Goal: Task Accomplishment & Management: Manage account settings

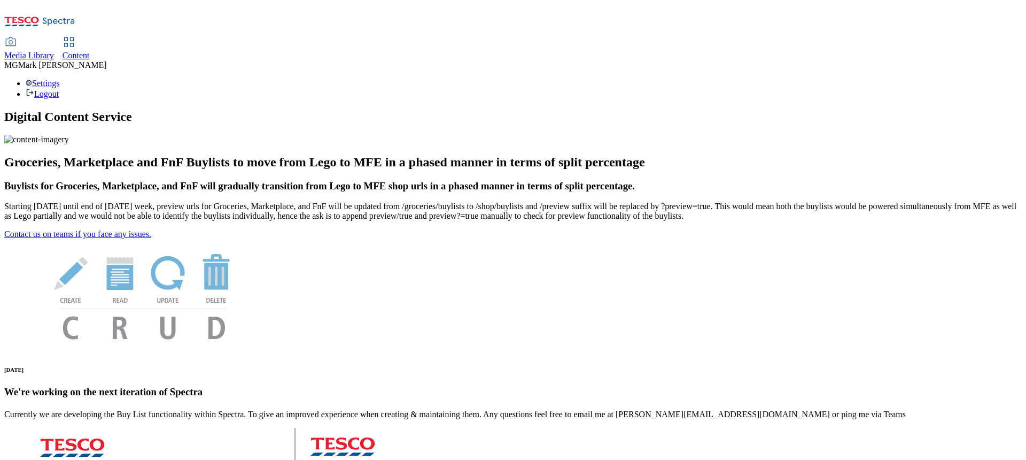
click at [274, 5] on div "Media Library Content MG Mark Gallagher Settings Logout" at bounding box center [513, 51] width 1018 height 95
click at [90, 51] on span "Content" at bounding box center [76, 55] width 27 height 9
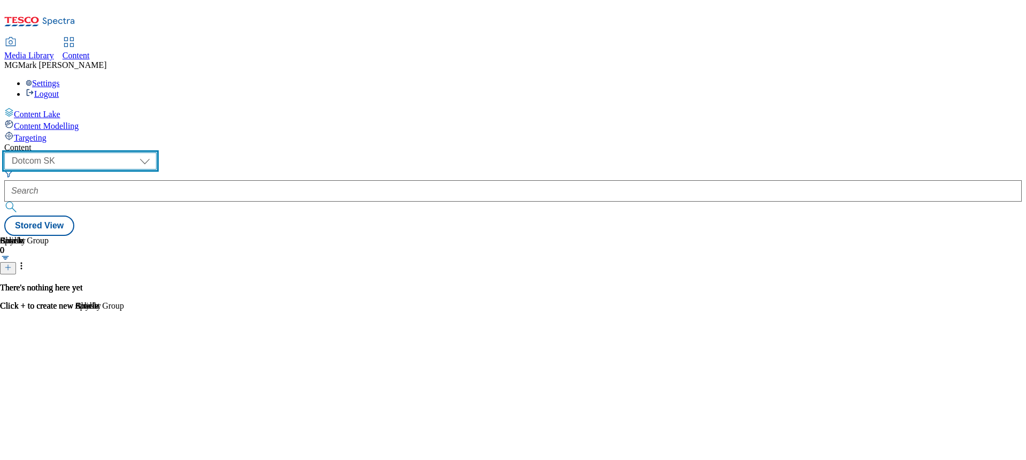
click at [157, 152] on select "Dotcom CZ Dotcom SK ghs-roi ghs-uk Phones UK" at bounding box center [80, 160] width 152 height 17
select select "ghs-uk"
click at [139, 152] on select "Dotcom CZ Dotcom SK ghs-roi ghs-uk Phones UK" at bounding box center [80, 160] width 152 height 17
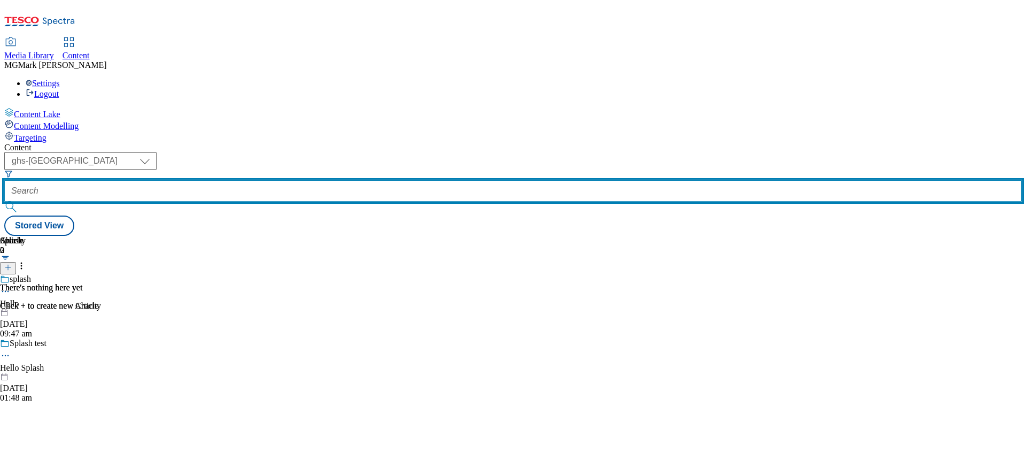
click at [268, 180] on input "text" at bounding box center [513, 190] width 1018 height 21
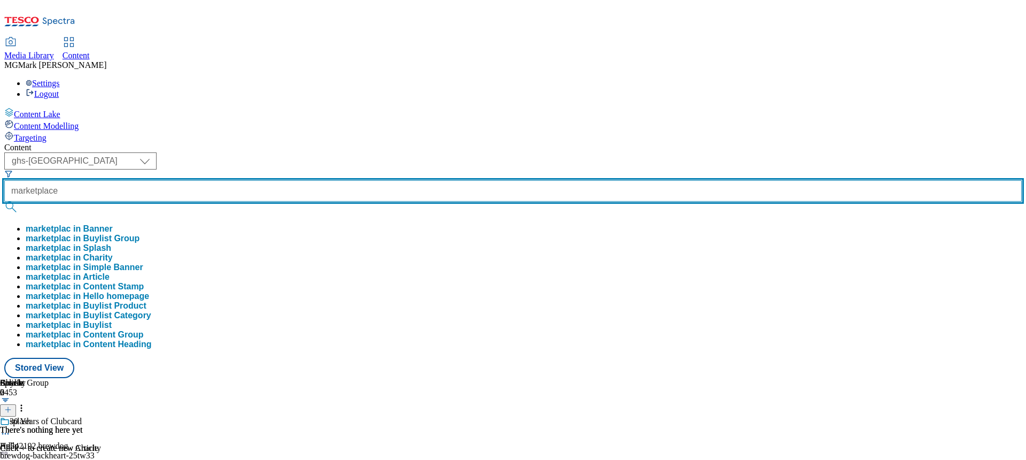
type input "marketplace"
click at [4, 201] on button "submit" at bounding box center [11, 206] width 15 height 11
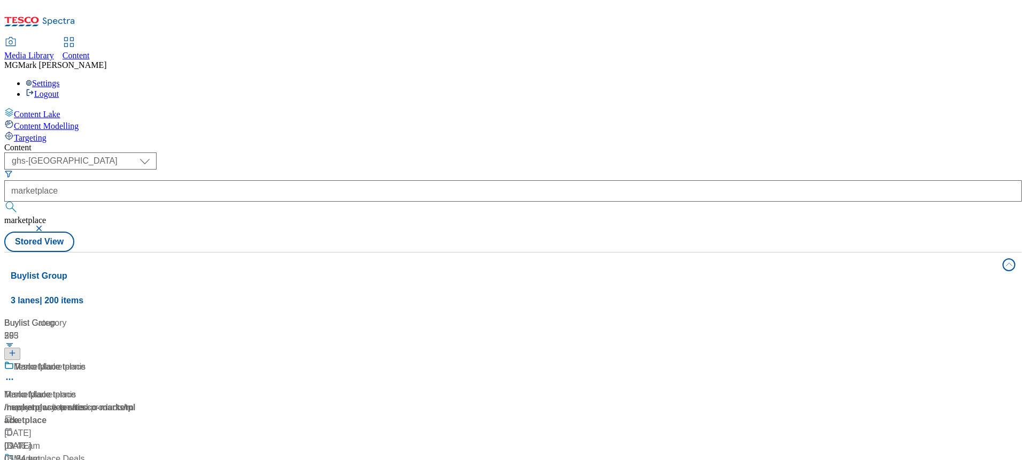
scroll to position [59, 0]
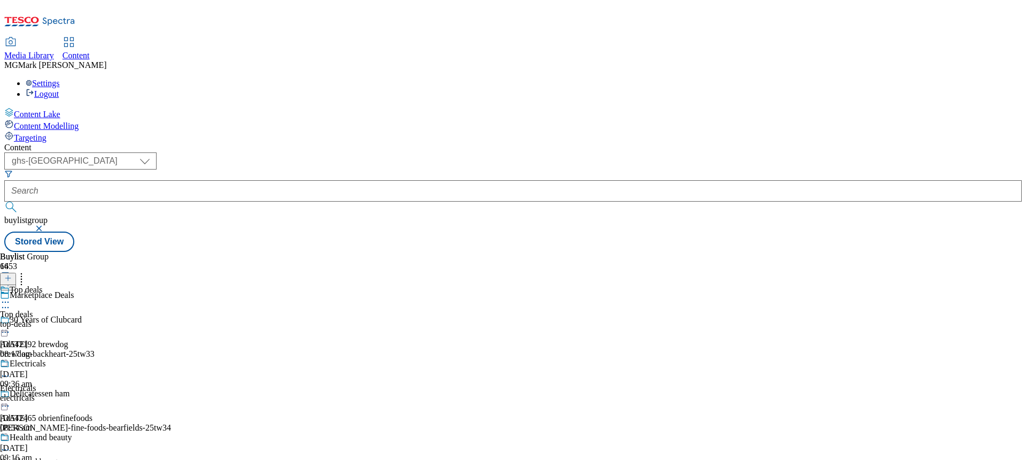
scroll to position [292, 0]
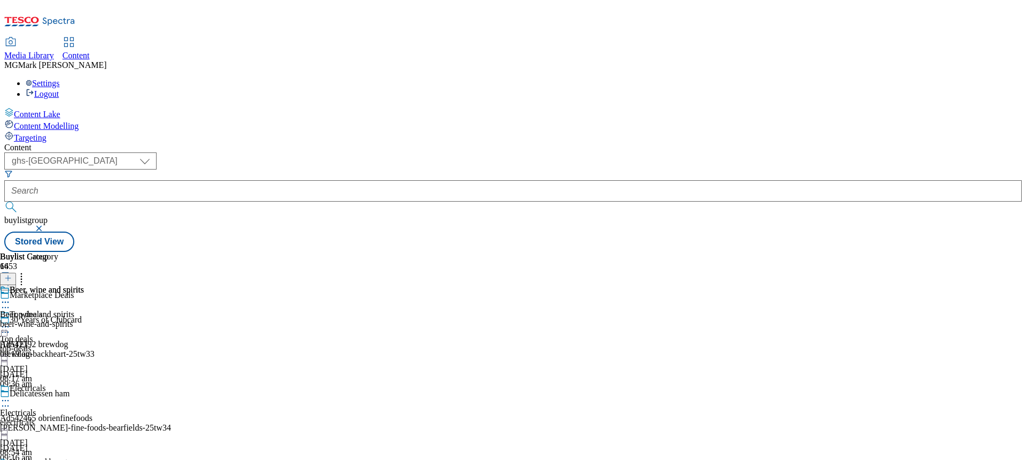
click at [84, 319] on div "beer-wine-and-spirits" at bounding box center [42, 324] width 84 height 10
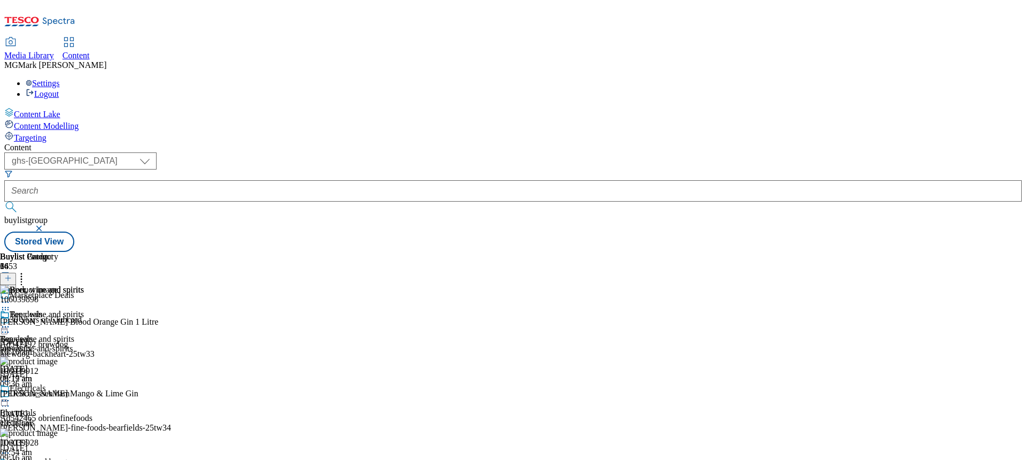
click at [11, 321] on icon at bounding box center [5, 326] width 11 height 11
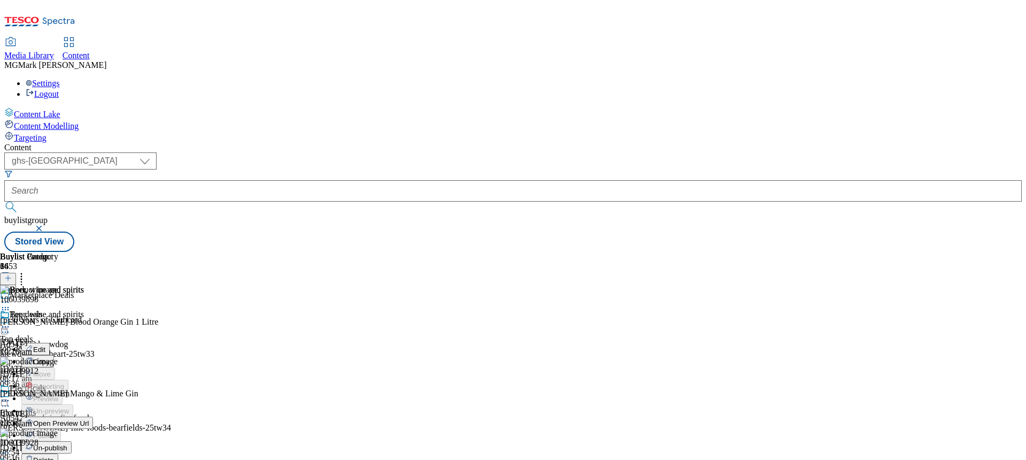
click at [89, 419] on span "Open Preview Url" at bounding box center [61, 423] width 56 height 8
click at [84, 417] on div "electricals" at bounding box center [42, 422] width 84 height 10
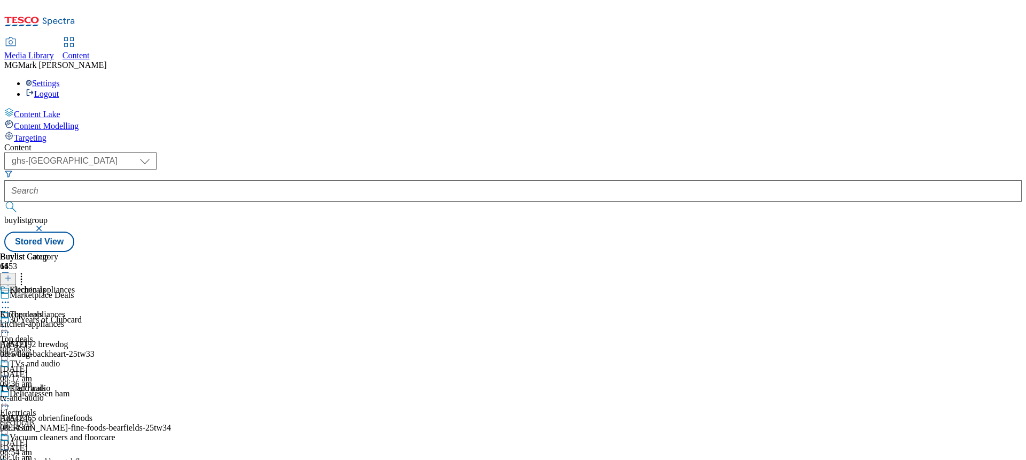
scroll to position [367, 0]
click at [84, 252] on div "Buylist Category 1 Beer, wine and spirits Beer, wine and spirits beer-wine-and-…" at bounding box center [42, 305] width 84 height 107
click at [84, 319] on div "beer-wine-and-spirits" at bounding box center [42, 324] width 84 height 10
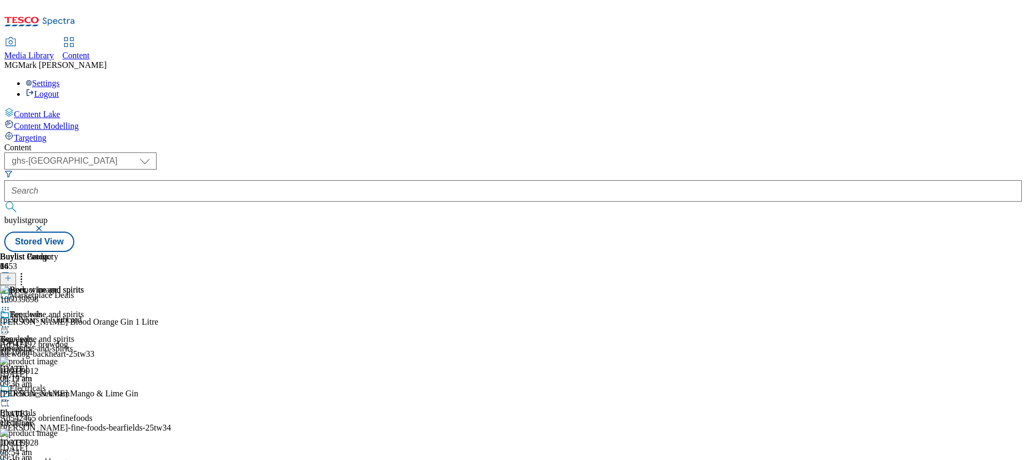
click at [11, 321] on icon at bounding box center [5, 326] width 11 height 11
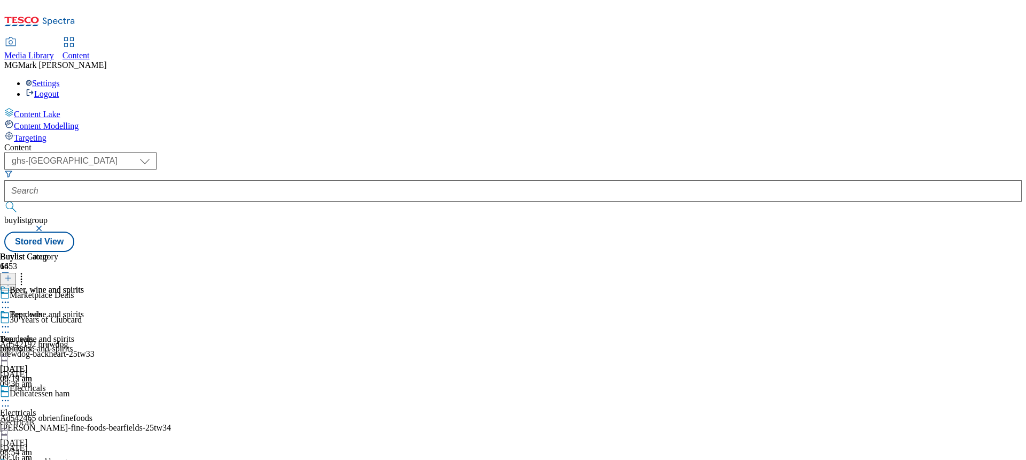
select select "evergreen"
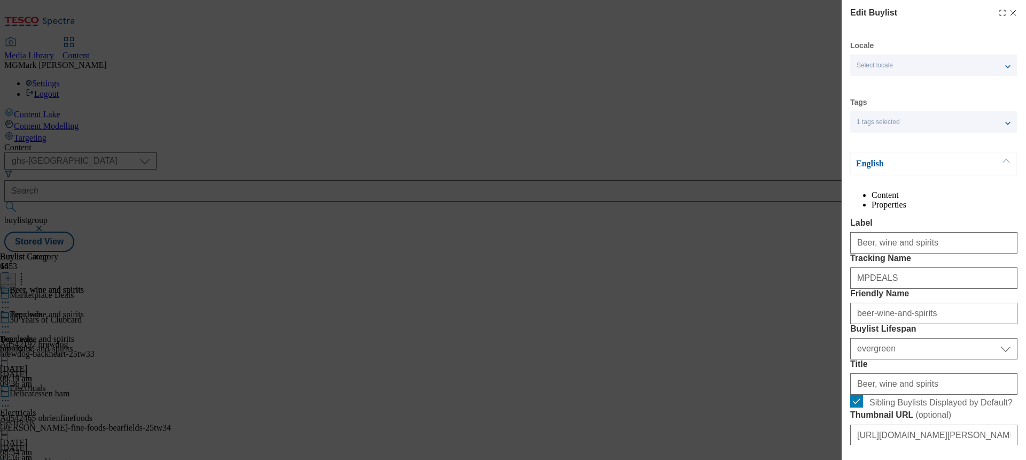
select select "Banner"
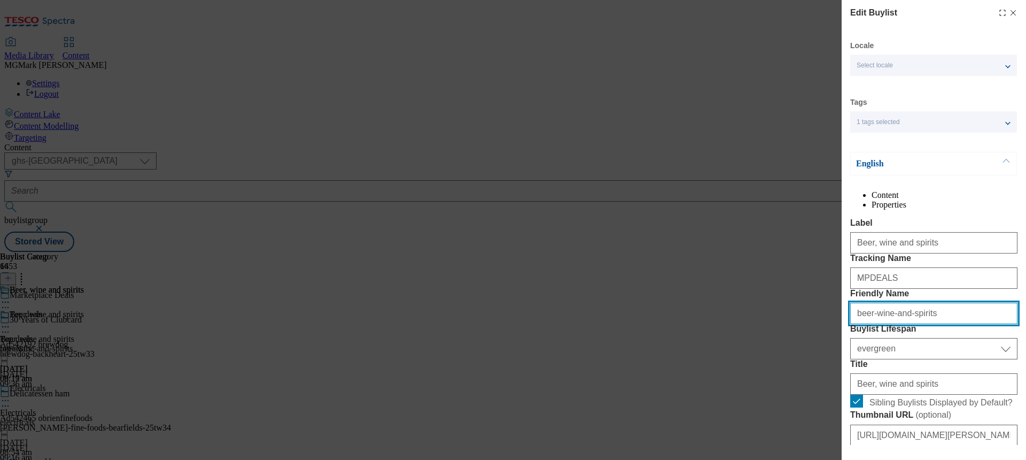
click at [971, 324] on input "beer-wine-and-spirits" at bounding box center [933, 312] width 167 height 21
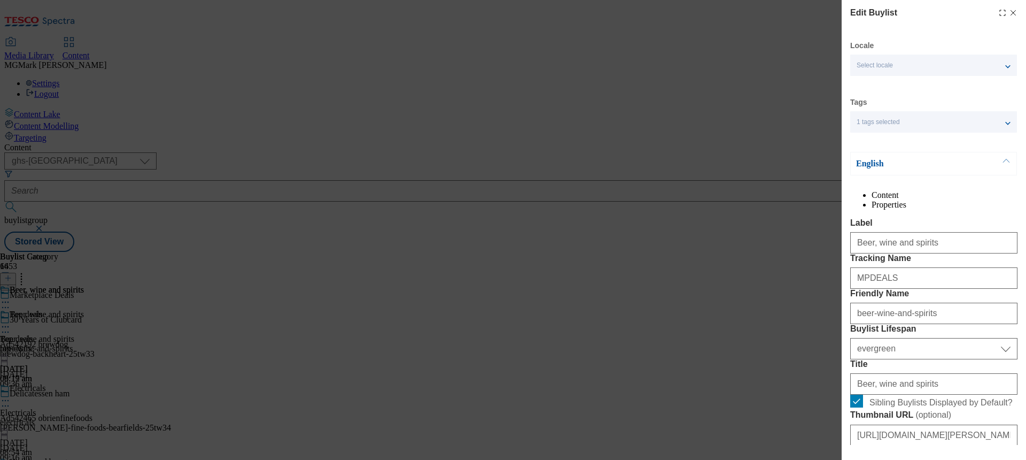
click at [777, 347] on div "Edit Buylist Locale Select locale English Welsh Tags 1 tags selected fnf market…" at bounding box center [513, 230] width 1026 height 460
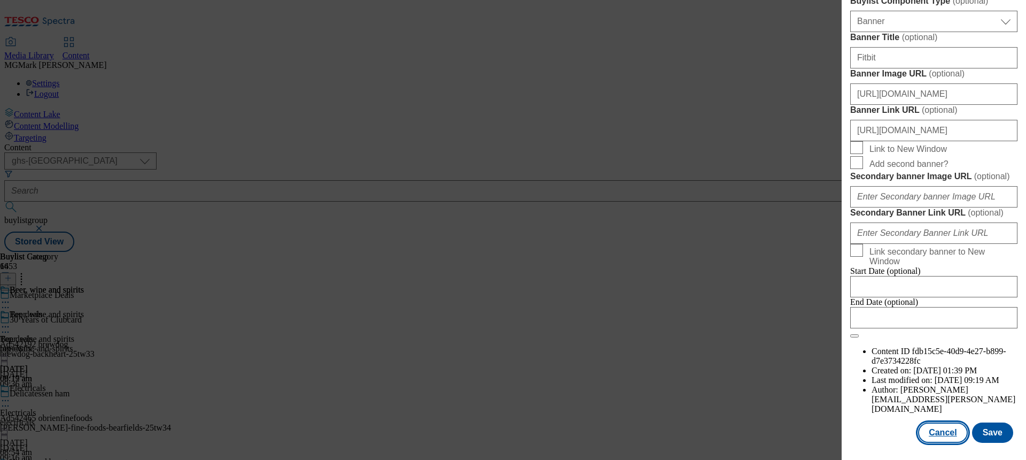
click at [952, 435] on button "Cancel" at bounding box center [942, 432] width 49 height 20
select select "evergreen"
select select "Banner"
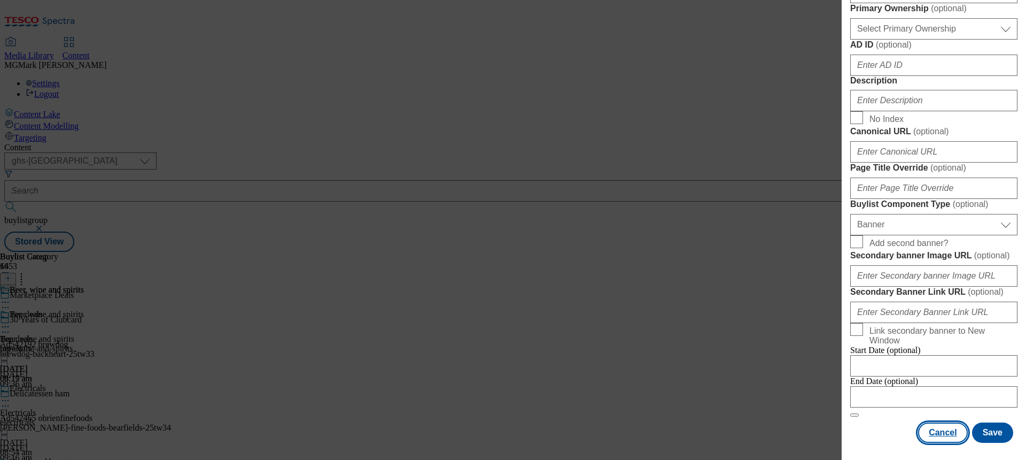
scroll to position [904, 0]
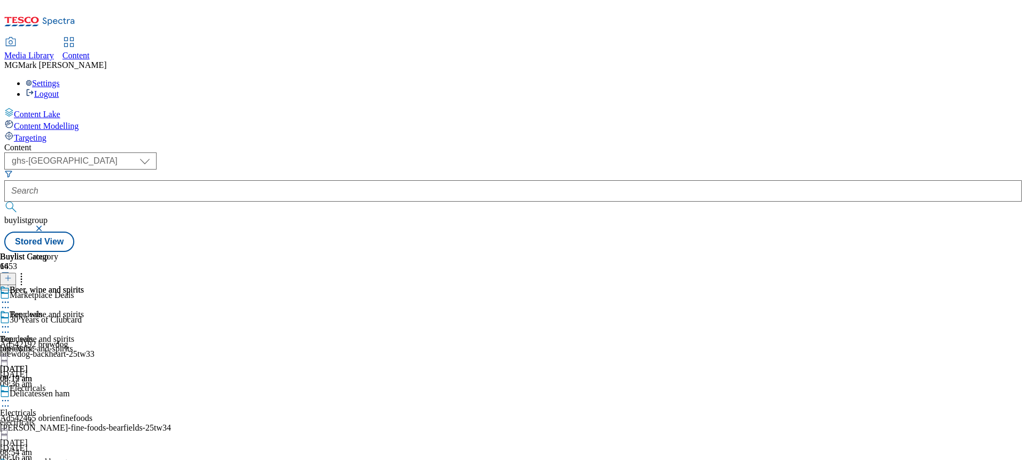
click at [84, 417] on div "electricals" at bounding box center [42, 422] width 84 height 10
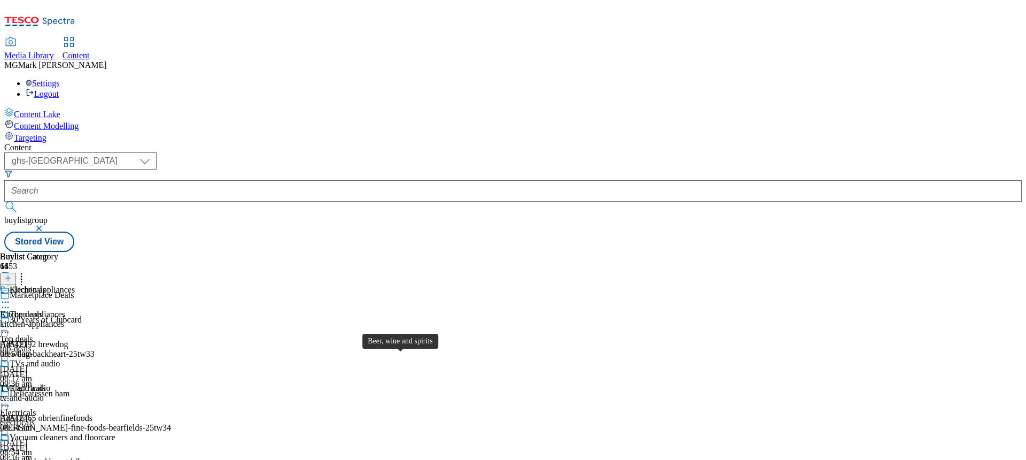
scroll to position [425, 0]
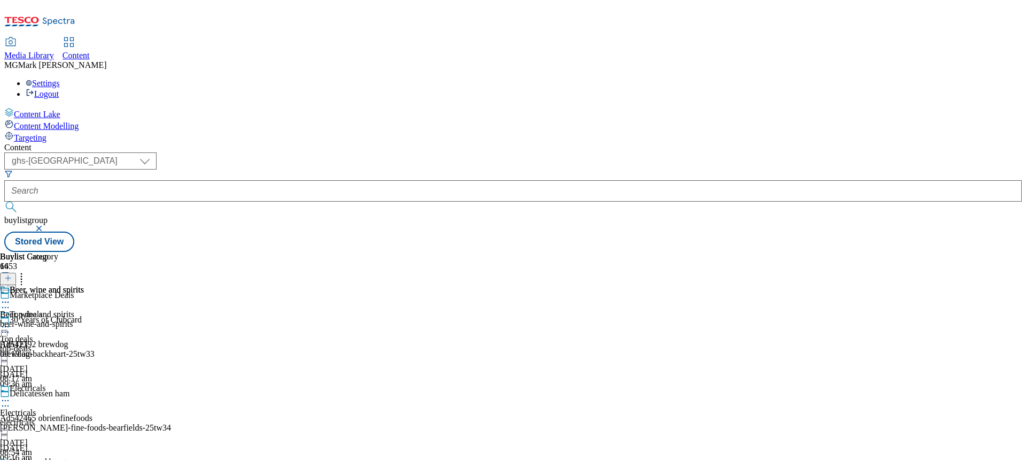
click at [84, 319] on div "beer-wine-and-spirits" at bounding box center [42, 324] width 84 height 10
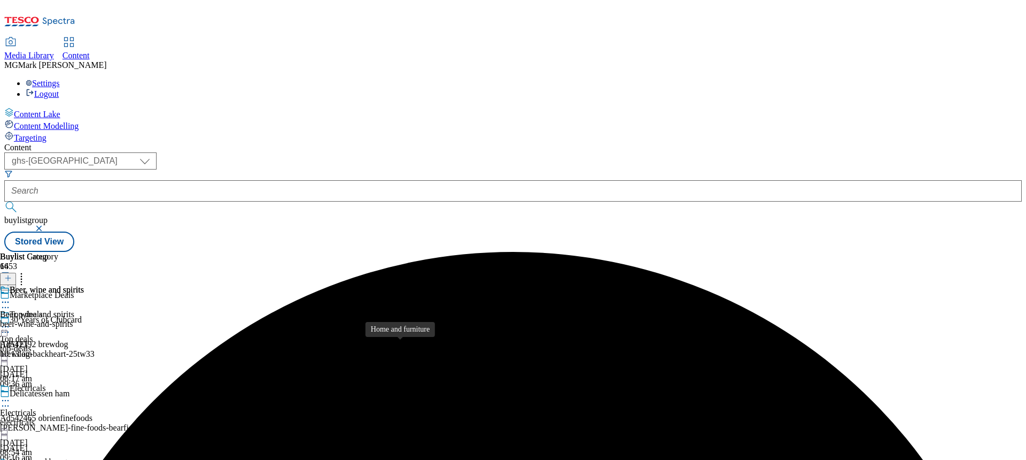
scroll to position [265, 0]
click at [84, 285] on div "Beer, wine and spirits Beer, wine and spirits beer-wine-and-spirits 7 Oct 2025 …" at bounding box center [42, 322] width 84 height 74
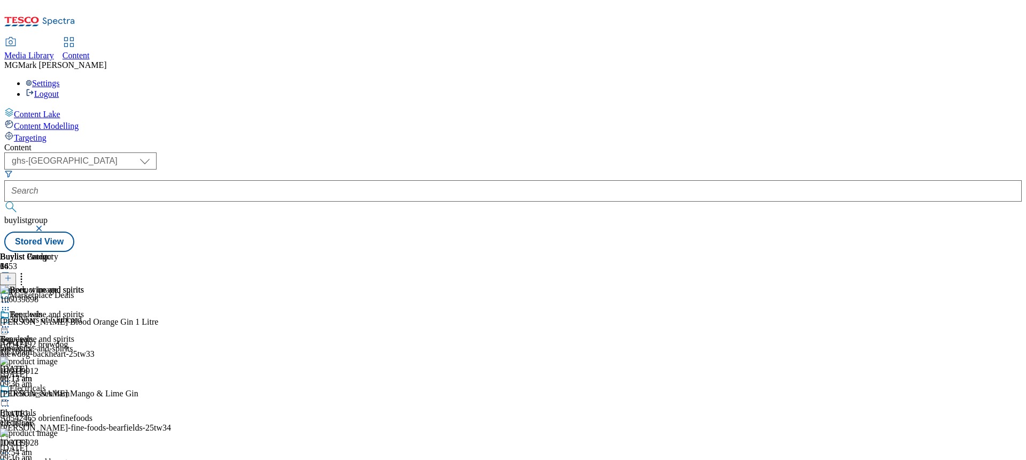
click at [27, 271] on icon at bounding box center [21, 276] width 11 height 11
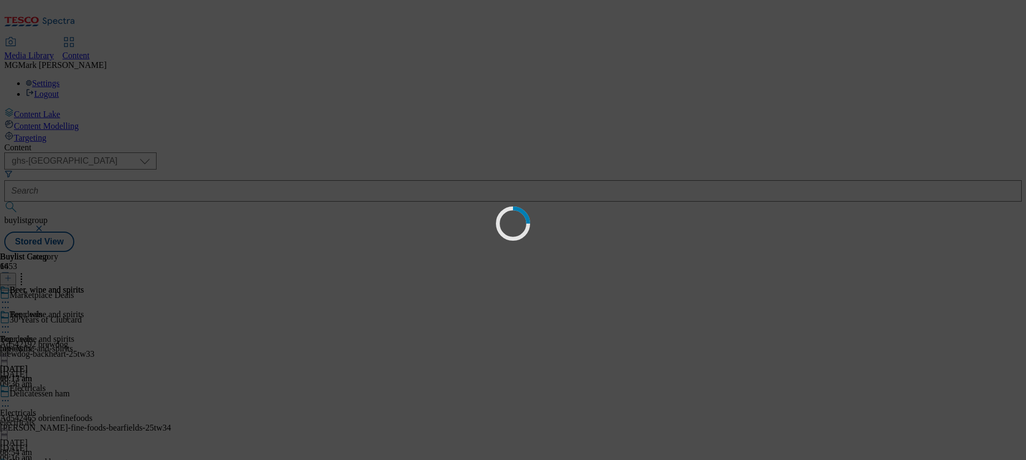
scroll to position [0, 0]
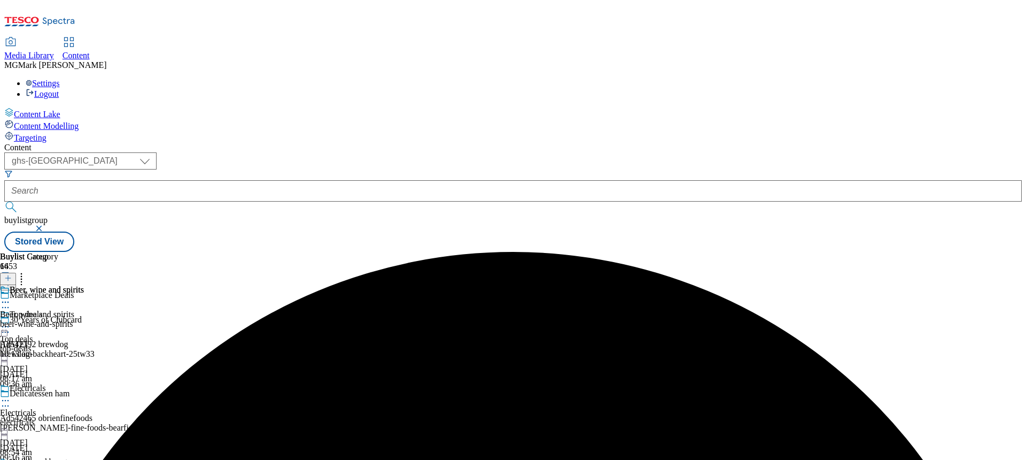
click at [84, 319] on div "beer-wine-and-spirits" at bounding box center [42, 324] width 84 height 10
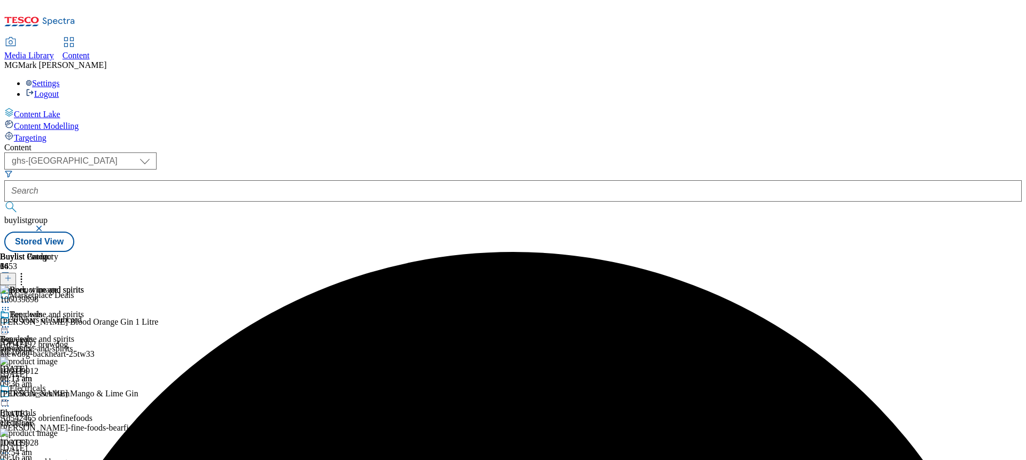
click at [27, 271] on icon at bounding box center [21, 276] width 11 height 11
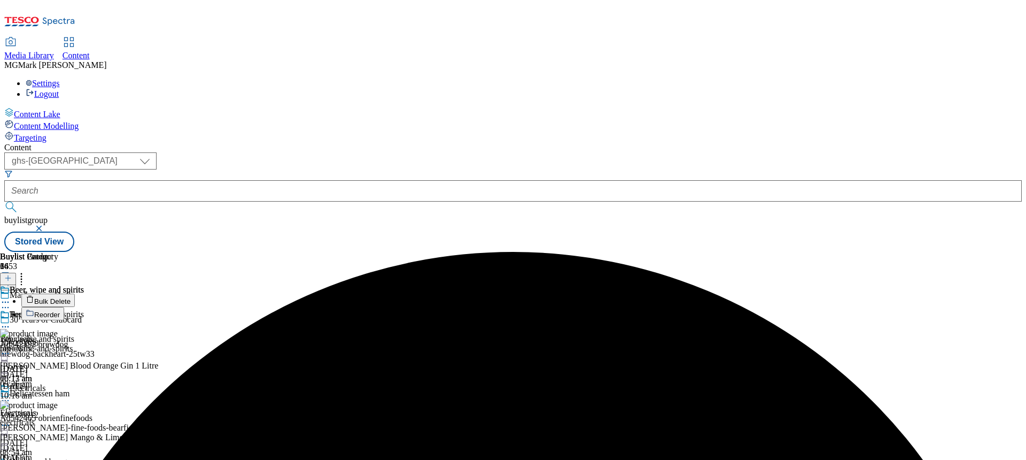
click at [71, 297] on span "Bulk Delete" at bounding box center [52, 301] width 36 height 8
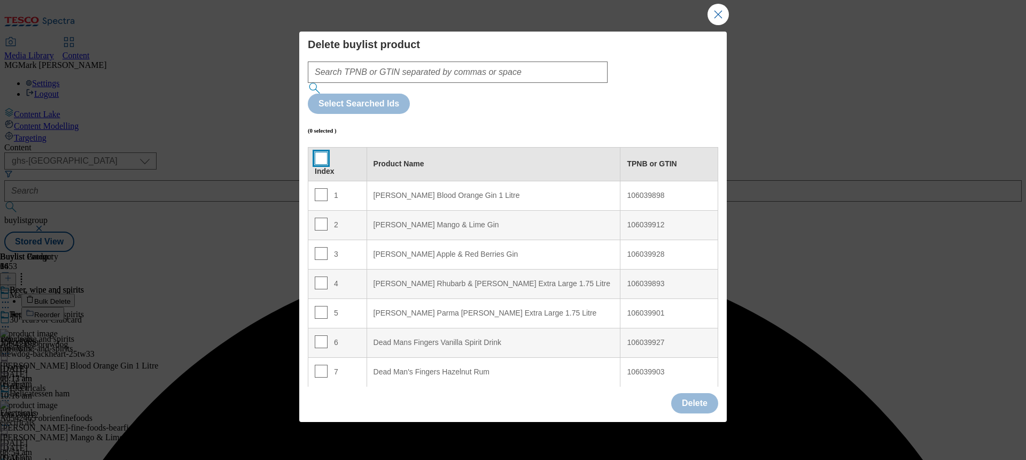
click at [319, 152] on input "Modal" at bounding box center [321, 158] width 13 height 13
checkbox input "true"
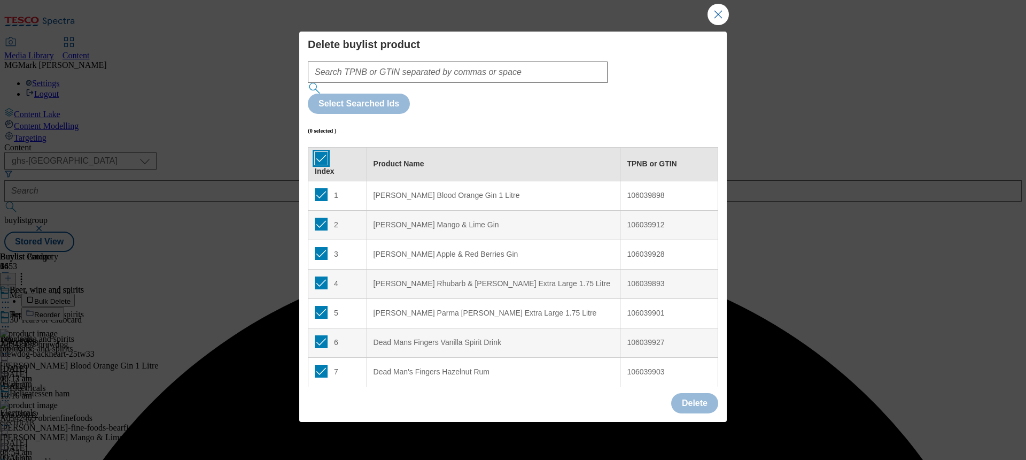
checkbox input "true"
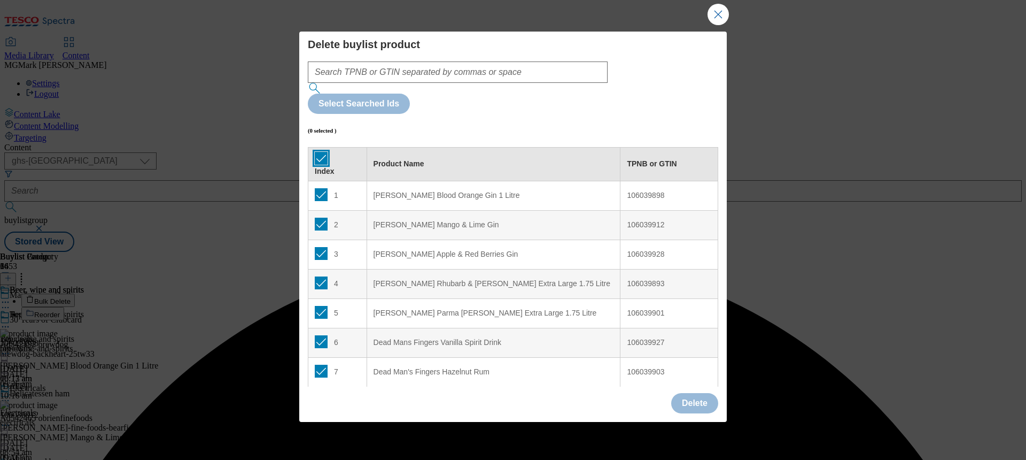
checkbox input "true"
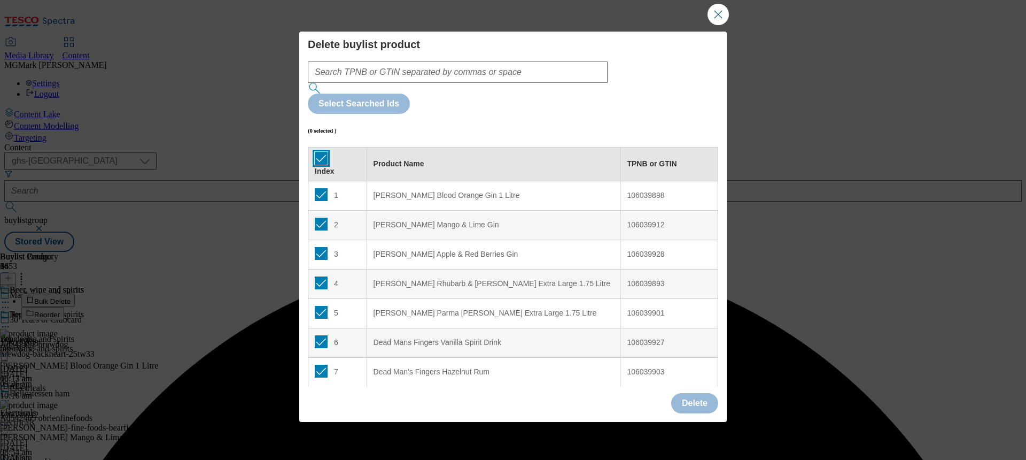
checkbox input "true"
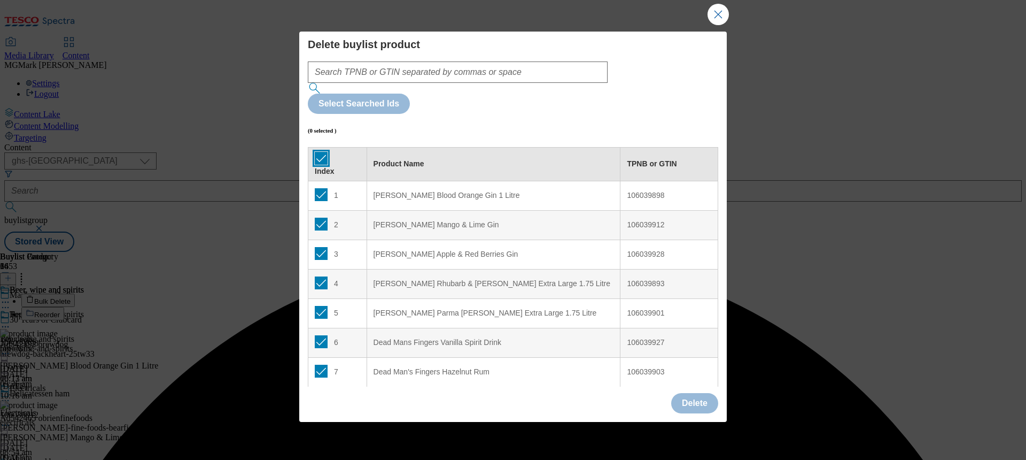
checkbox input "true"
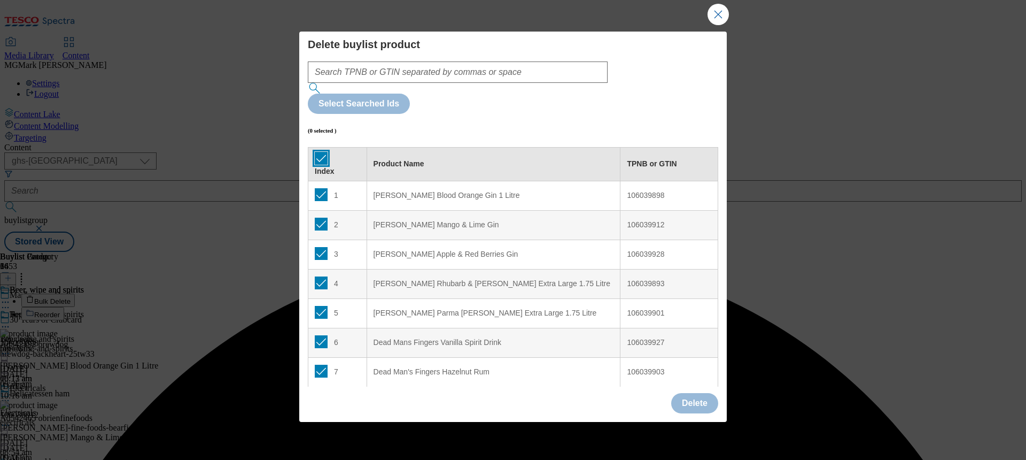
checkbox input "true"
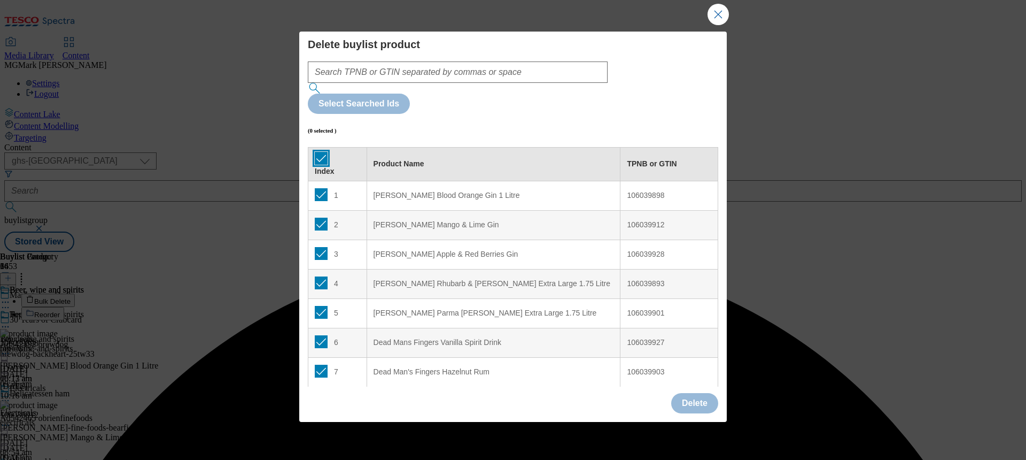
checkbox input "true"
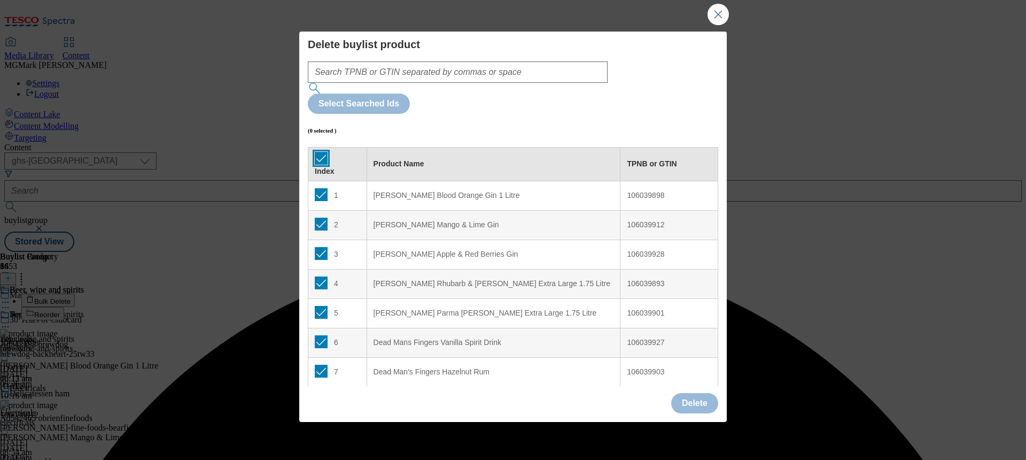
checkbox input "true"
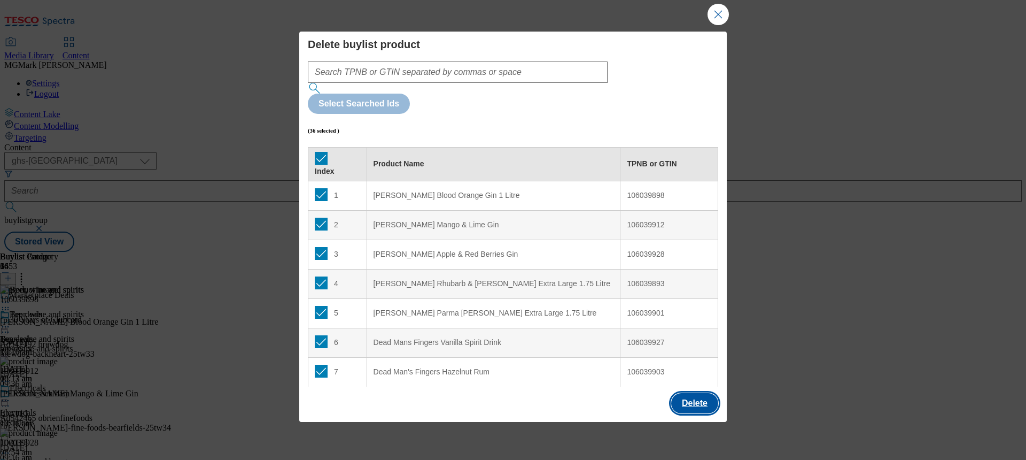
click at [685, 393] on button "Delete" at bounding box center [694, 403] width 47 height 20
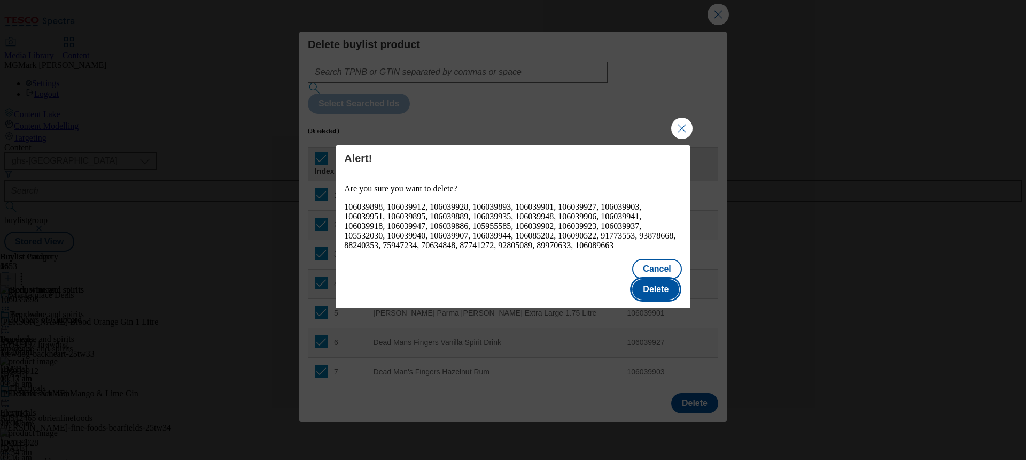
click at [658, 282] on button "Delete" at bounding box center [655, 289] width 47 height 20
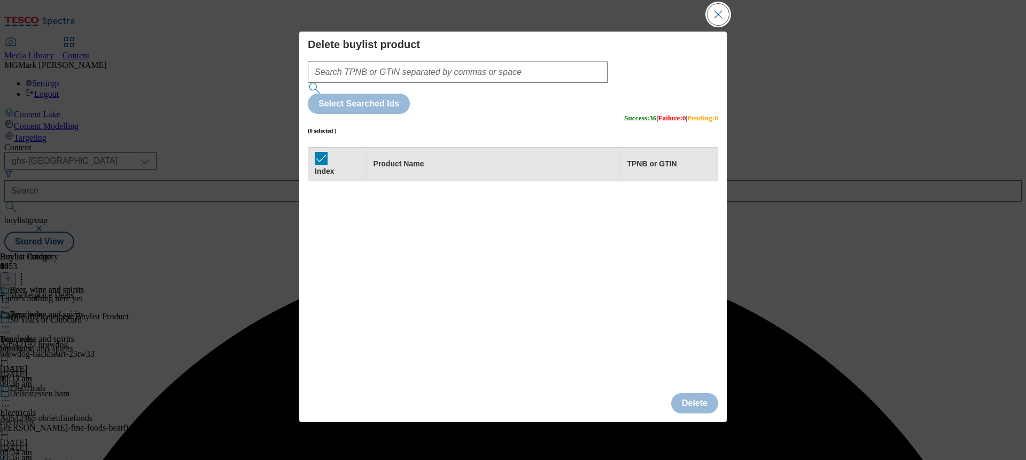
click at [716, 25] on button "Close Modal" at bounding box center [718, 14] width 21 height 21
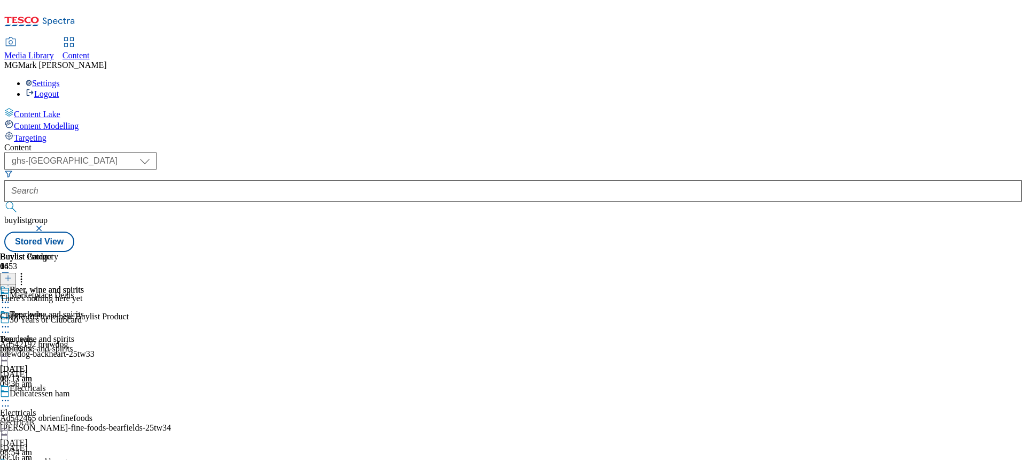
click at [12, 274] on icon at bounding box center [7, 277] width 7 height 7
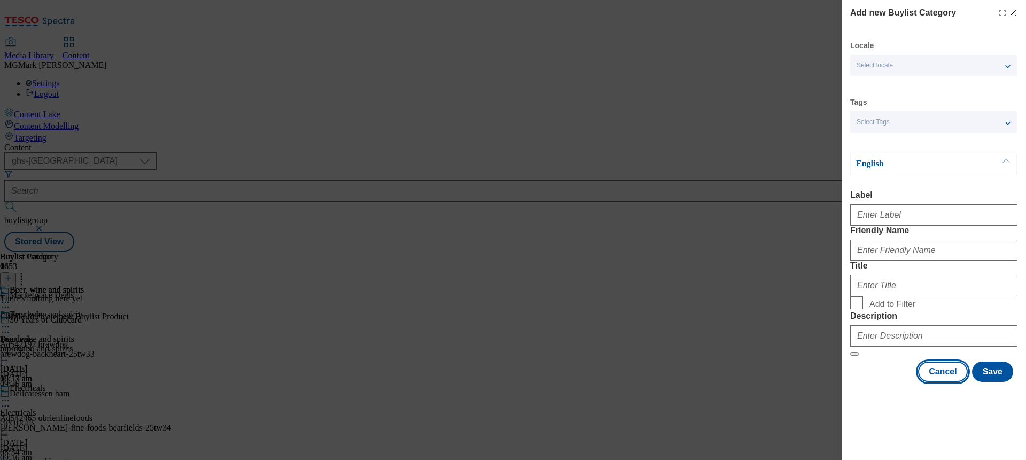
click at [940, 382] on button "Cancel" at bounding box center [942, 371] width 49 height 20
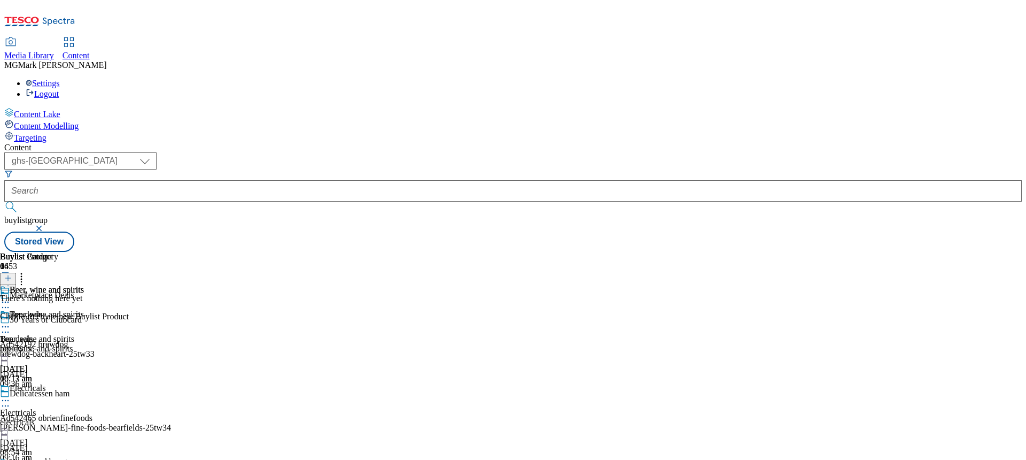
click at [9, 326] on circle at bounding box center [8, 327] width 2 height 2
click at [50, 358] on span "Copy" at bounding box center [41, 362] width 17 height 8
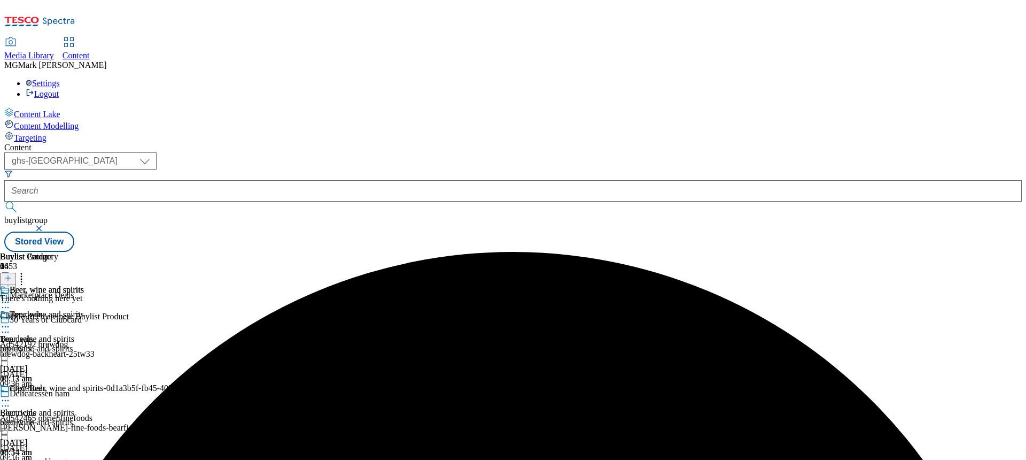
click at [11, 321] on icon at bounding box center [5, 326] width 11 height 11
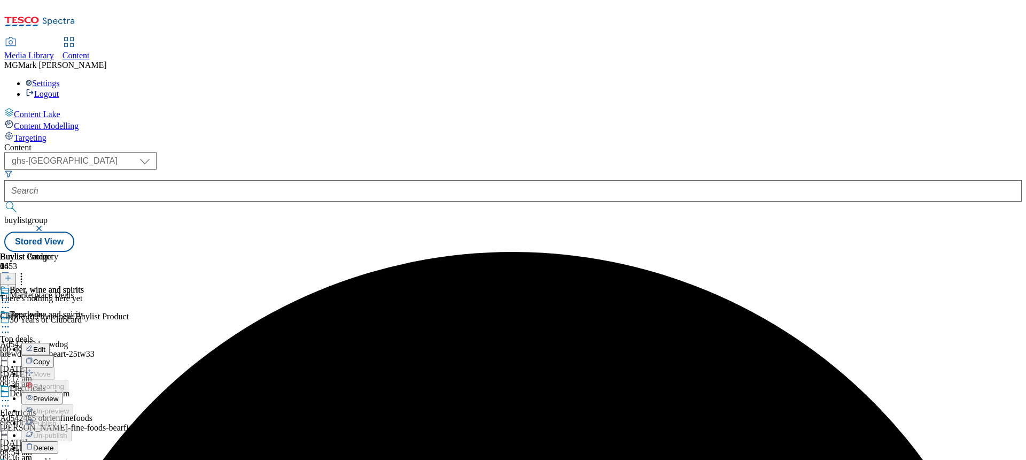
click at [54, 444] on span "Delete" at bounding box center [43, 448] width 21 height 8
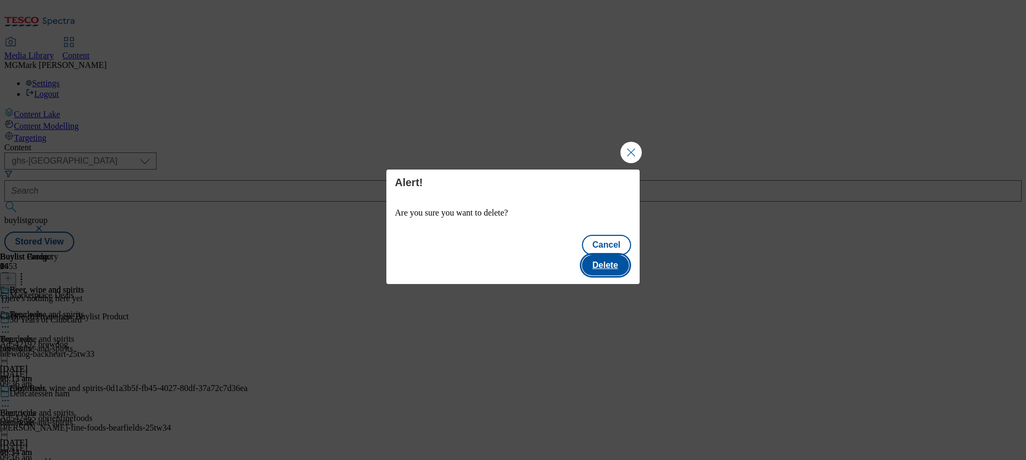
click at [620, 257] on button "Delete" at bounding box center [605, 265] width 47 height 20
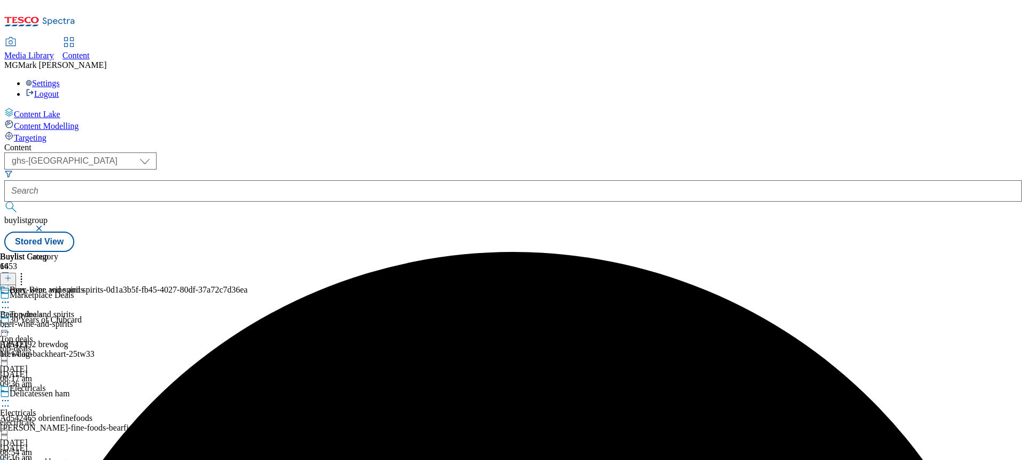
click at [247, 319] on div "beer-wine-and-spirits" at bounding box center [123, 324] width 247 height 10
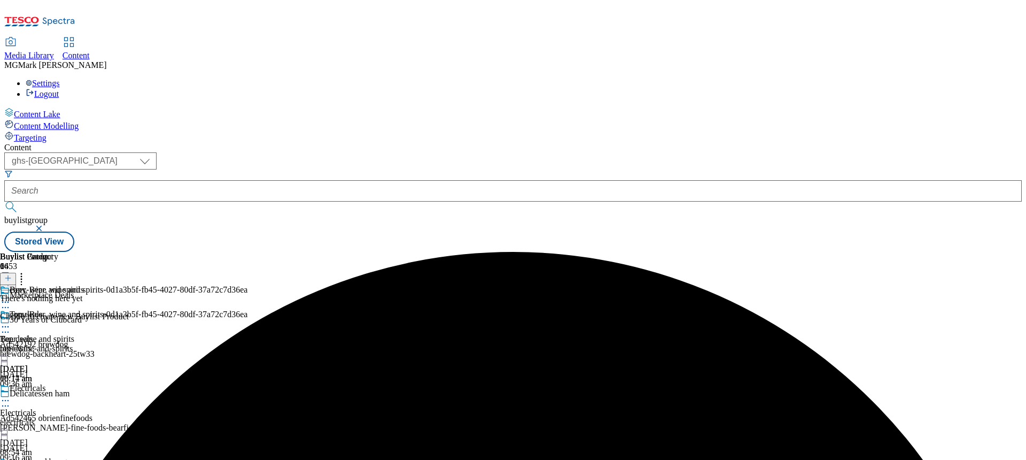
click at [11, 321] on icon at bounding box center [5, 326] width 11 height 11
click at [50, 343] on button "Edit" at bounding box center [35, 349] width 28 height 12
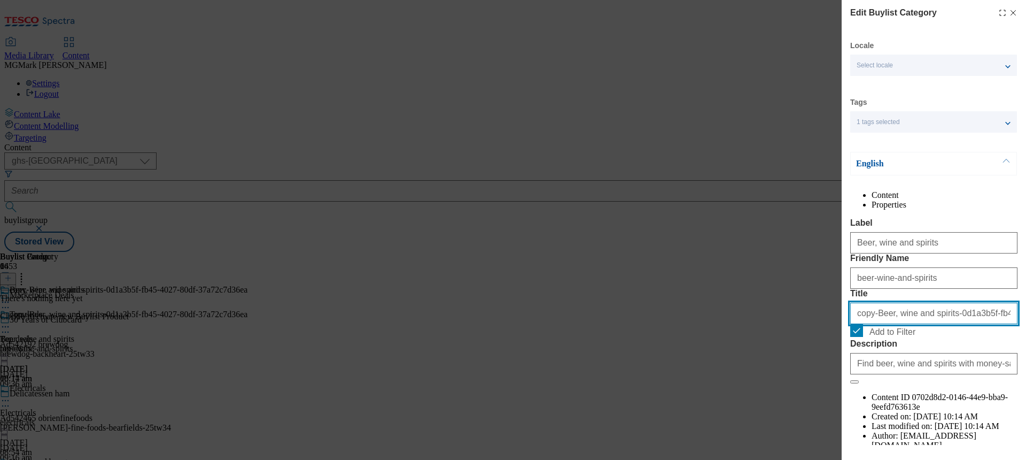
drag, startPoint x: 873, startPoint y: 374, endPoint x: 789, endPoint y: 374, distance: 83.9
click at [789, 374] on div "Edit Buylist Category Locale Select locale English Welsh Tags 1 tags selected f…" at bounding box center [513, 230] width 1026 height 460
drag, startPoint x: 919, startPoint y: 373, endPoint x: 1026, endPoint y: 379, distance: 106.5
click at [1026, 379] on div "Edit Buylist Category Locale Select locale English Welsh Tags 1 tags selected f…" at bounding box center [934, 222] width 184 height 445
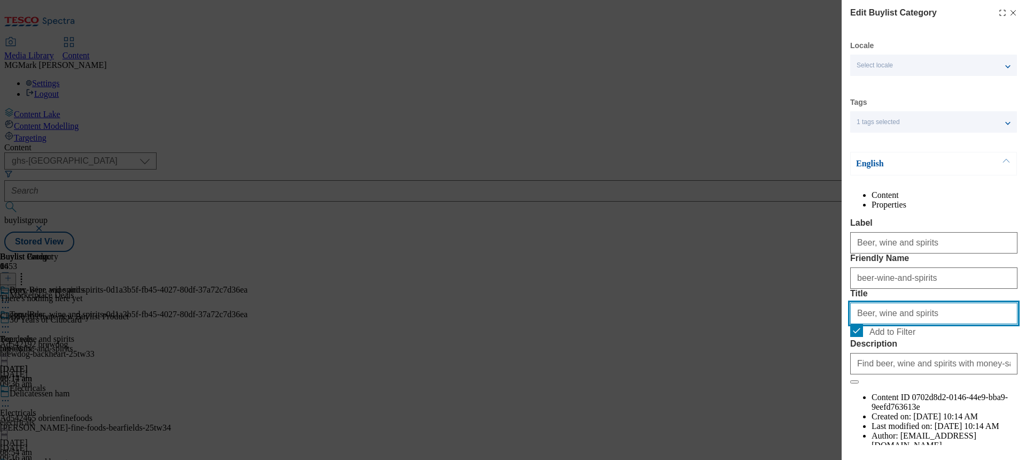
scroll to position [66, 0]
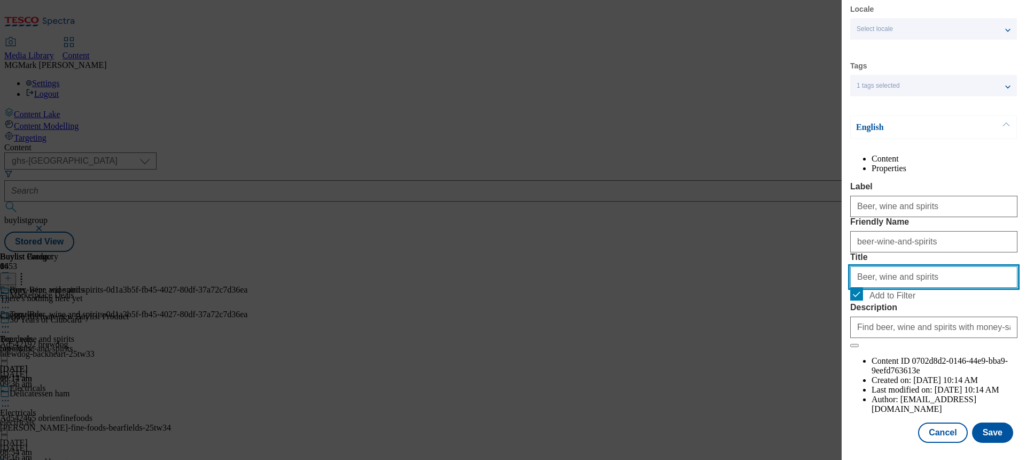
type input "Beer, wine and spirits"
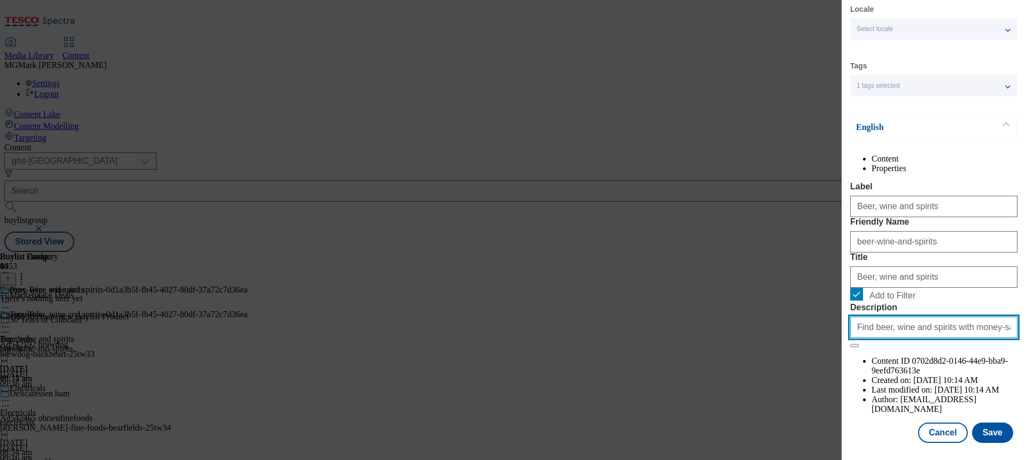
scroll to position [0, 172]
drag, startPoint x: 966, startPoint y: 390, endPoint x: 1026, endPoint y: 401, distance: 60.4
click at [1026, 401] on div "Edit Buylist Category Locale Select locale English Welsh Tags 1 tags selected f…" at bounding box center [934, 222] width 184 height 445
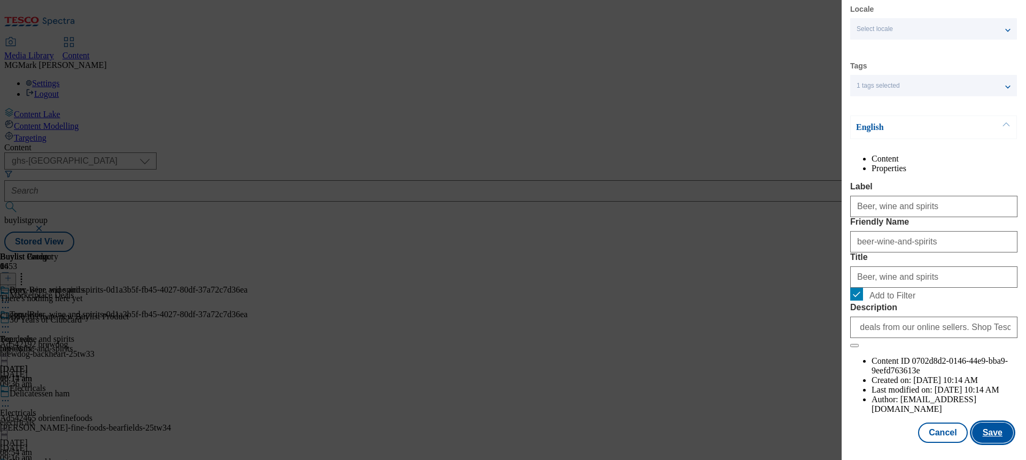
scroll to position [0, 0]
click at [995, 437] on button "Save" at bounding box center [992, 432] width 41 height 20
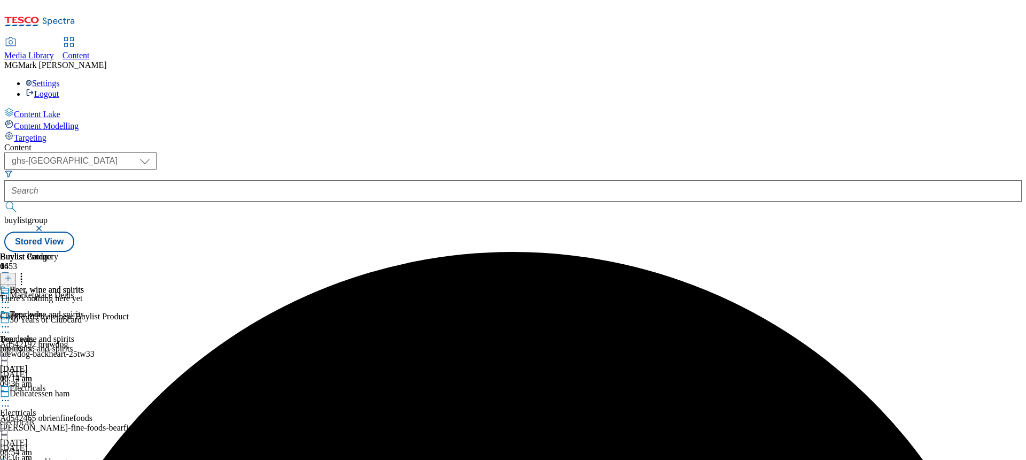
click at [84, 309] on div "Beer, wine and spirits Beer, wine and spirits beer-wine-and-spirits 7 Oct 2025 …" at bounding box center [42, 346] width 84 height 74
click at [8, 275] on line at bounding box center [8, 277] width 0 height 5
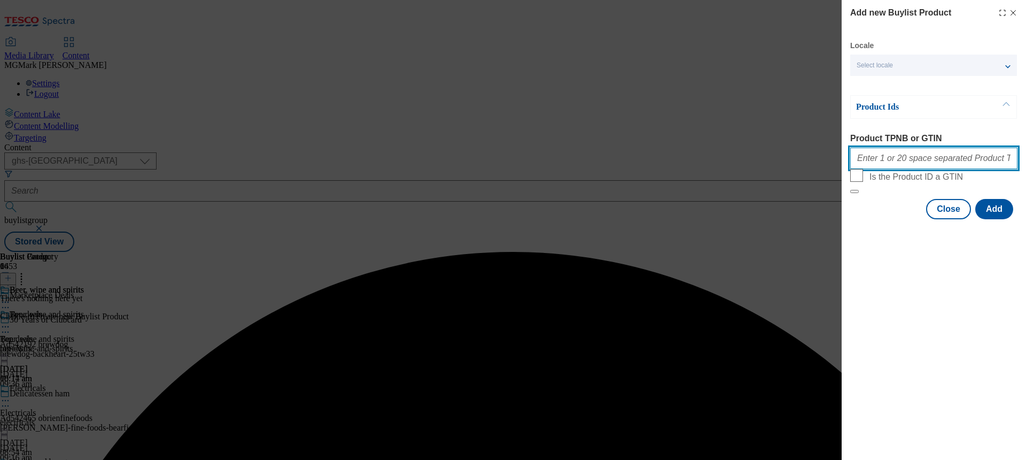
click at [899, 162] on input "Product TPNB or GTIN" at bounding box center [933, 158] width 167 height 21
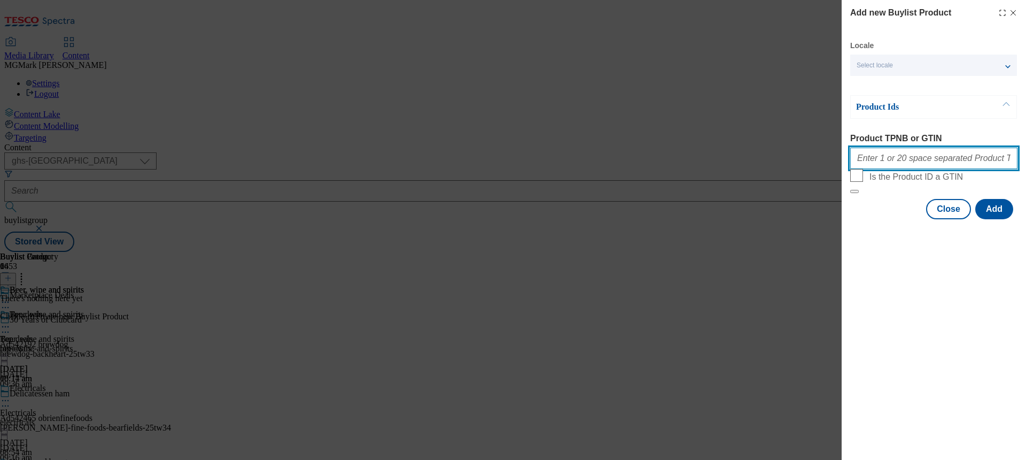
paste input "106039898 106039912 106039928 106039893 106039901 106039927 106039903 106039951…"
type input "106039898 106039912 106039928 106039893 106039901 106039927 106039903 106039951…"
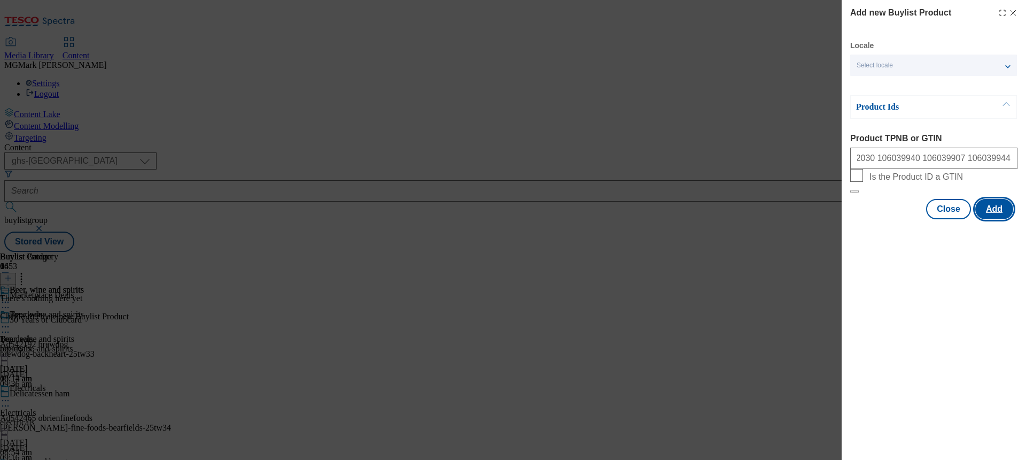
click at [1001, 219] on button "Add" at bounding box center [994, 209] width 38 height 20
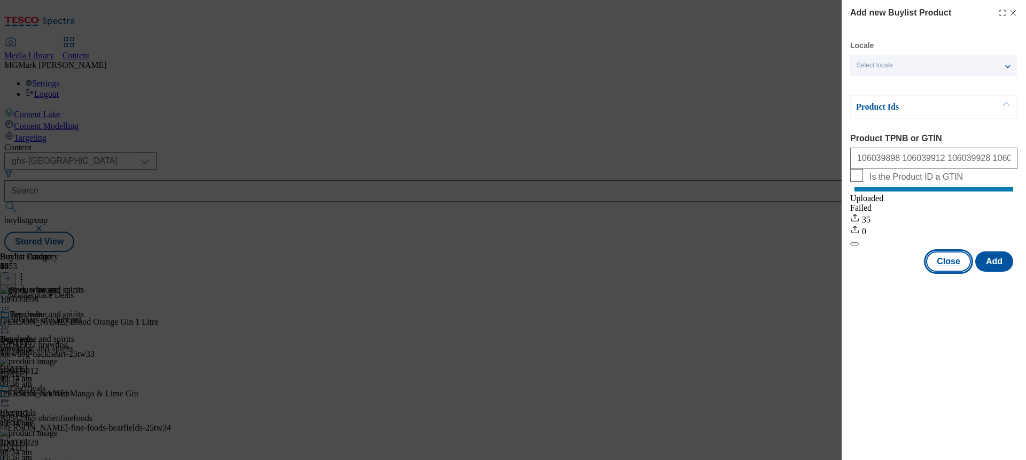
click at [962, 271] on button "Close" at bounding box center [948, 261] width 45 height 20
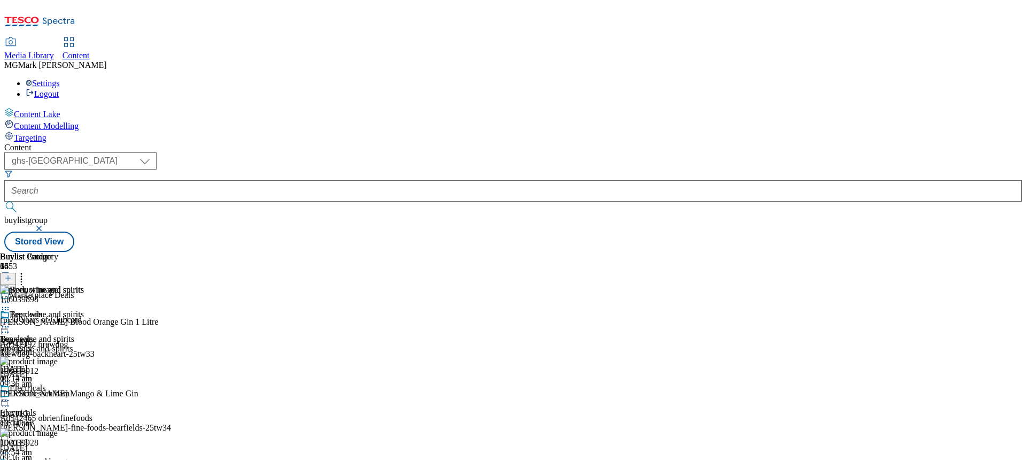
click at [11, 321] on icon at bounding box center [5, 326] width 11 height 11
click at [84, 409] on div "Beer, wine and spirits Edit Copy Move Reporting Preview Un-preview Publish Un-p…" at bounding box center [42, 409] width 84 height 201
click at [84, 417] on div "electricals" at bounding box center [42, 422] width 84 height 10
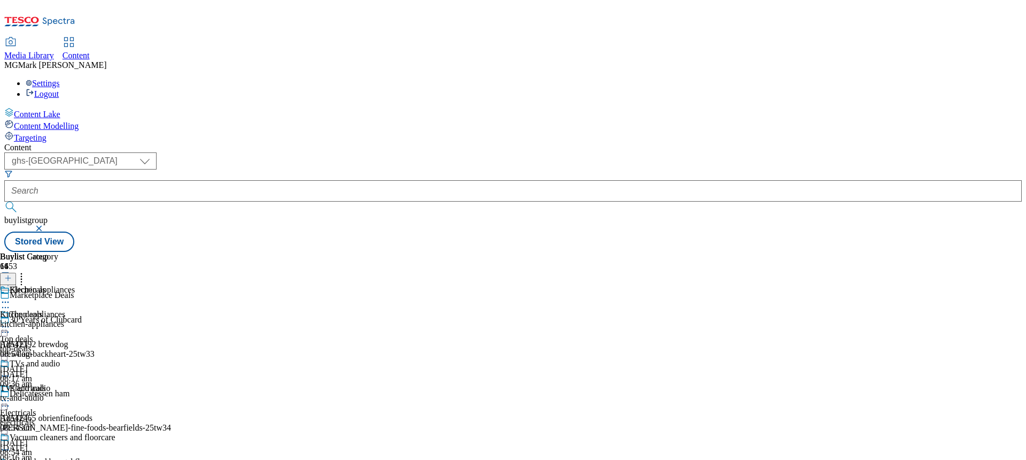
scroll to position [362, 0]
click at [84, 319] on div "beer-wine-and-spirits" at bounding box center [42, 324] width 84 height 10
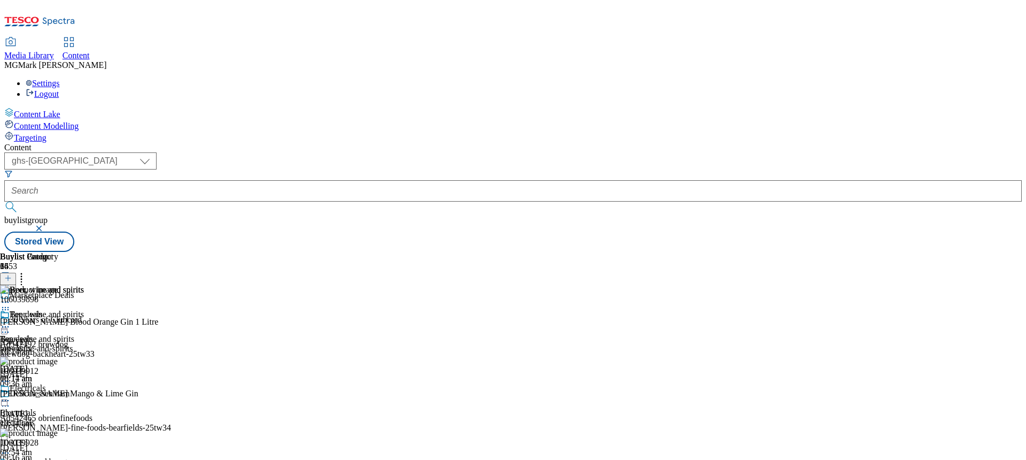
click at [84, 309] on div "Beer, wine and spirits" at bounding box center [42, 321] width 84 height 25
click at [11, 321] on icon at bounding box center [5, 326] width 11 height 11
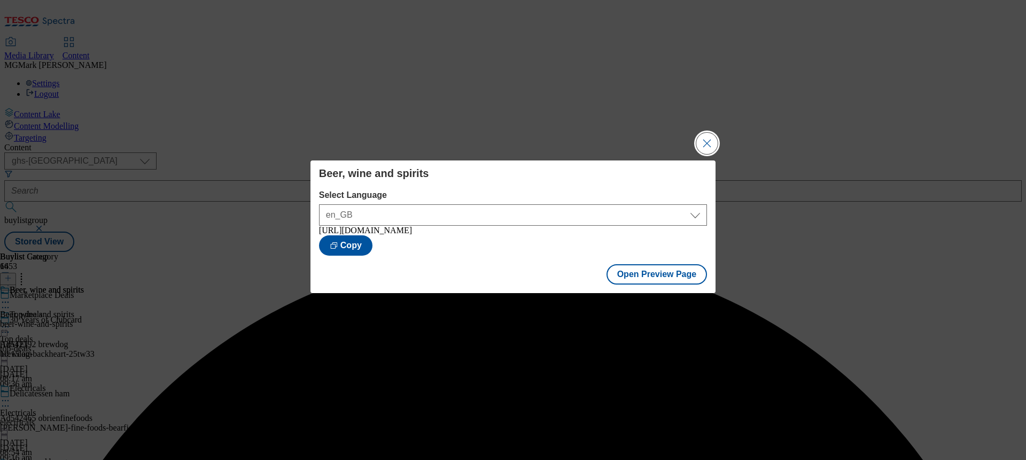
click at [711, 141] on button "Close Modal" at bounding box center [706, 143] width 21 height 21
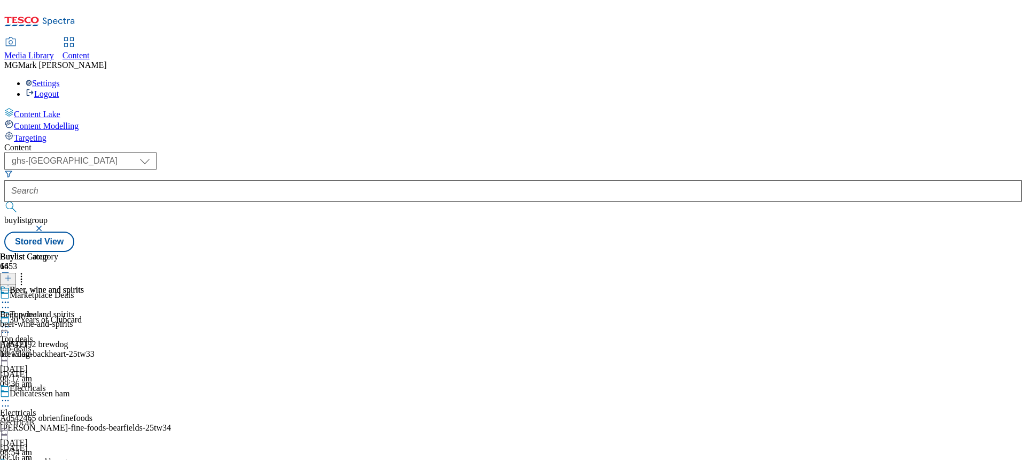
click at [11, 297] on icon at bounding box center [5, 302] width 11 height 11
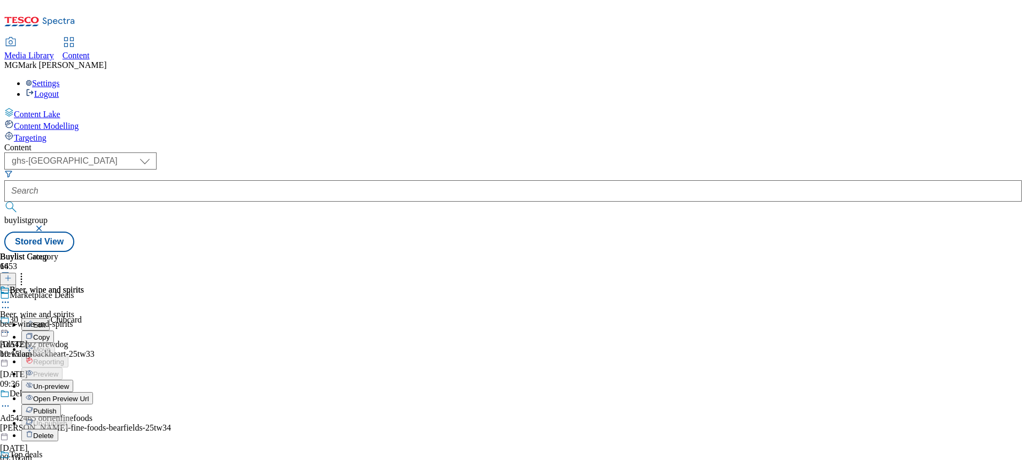
click at [57, 407] on span "Publish" at bounding box center [45, 411] width 24 height 8
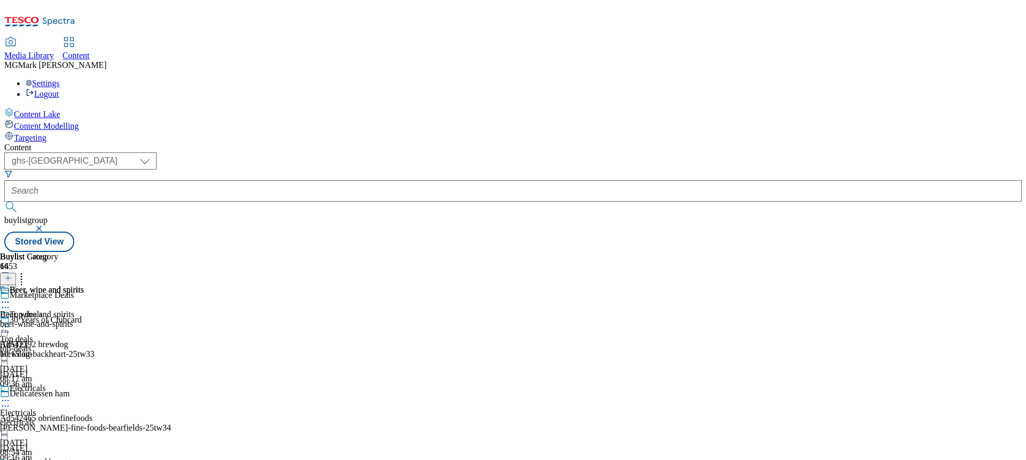
click at [84, 311] on div "Beer, wine and spirits Beer, wine and spirits beer-wine-and-spirits 7 Oct 2025 …" at bounding box center [42, 322] width 84 height 74
click at [84, 319] on div "beer-wine-and-spirits" at bounding box center [42, 324] width 84 height 10
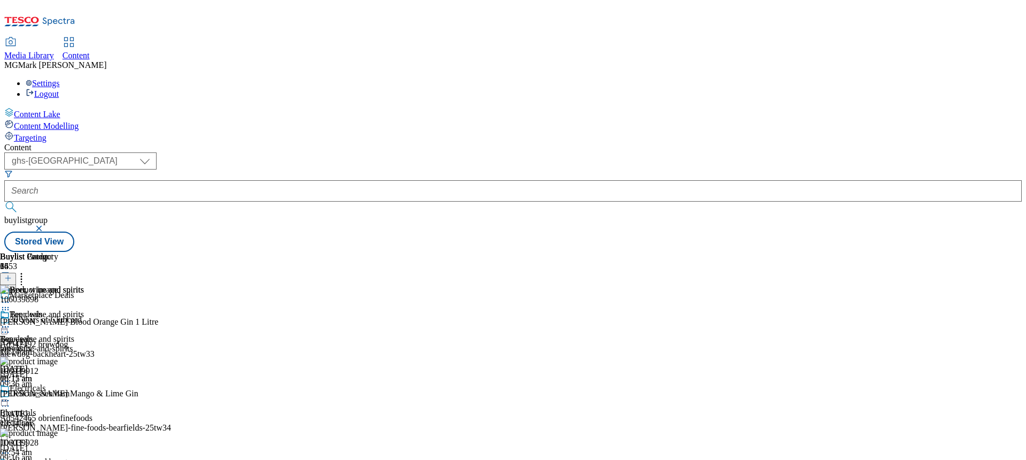
click at [84, 344] on div "top-deals" at bounding box center [42, 349] width 84 height 10
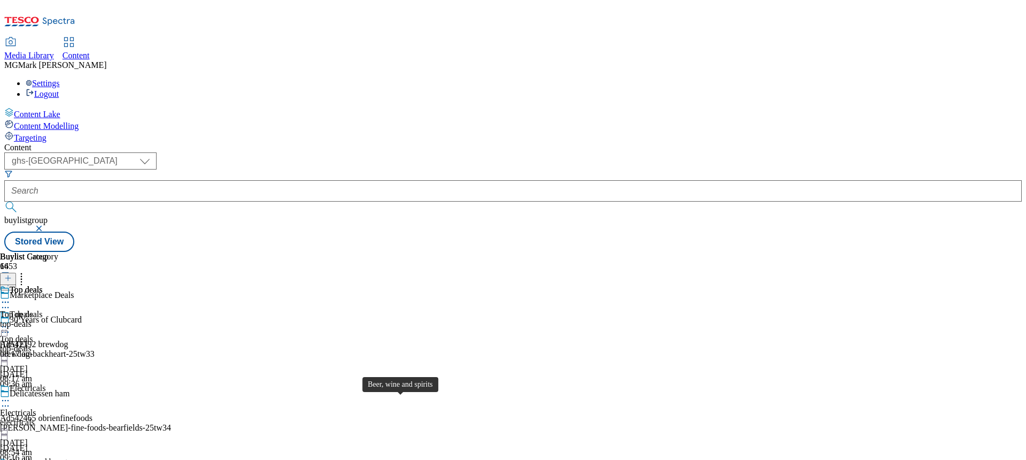
scroll to position [274, 0]
click at [84, 319] on div "beer-wine-and-spirits" at bounding box center [42, 324] width 84 height 10
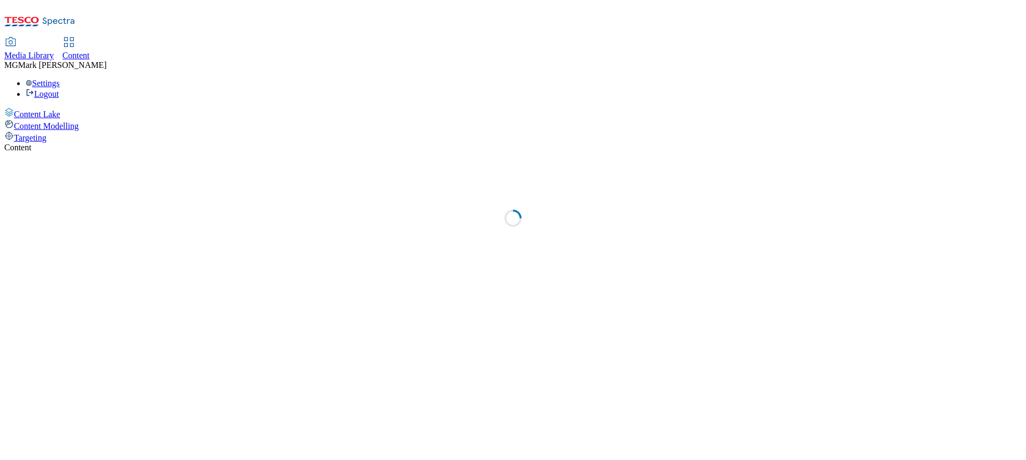
select select "ghs-uk"
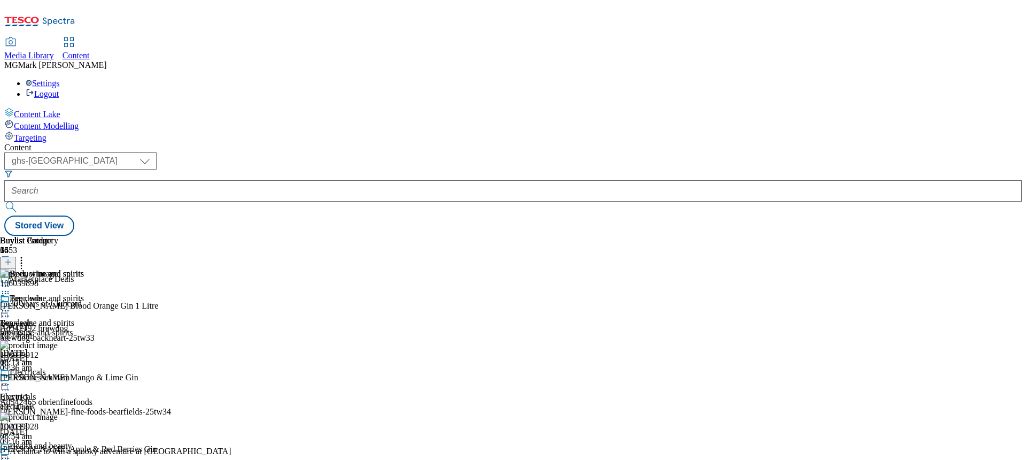
click at [11, 281] on icon at bounding box center [5, 286] width 11 height 11
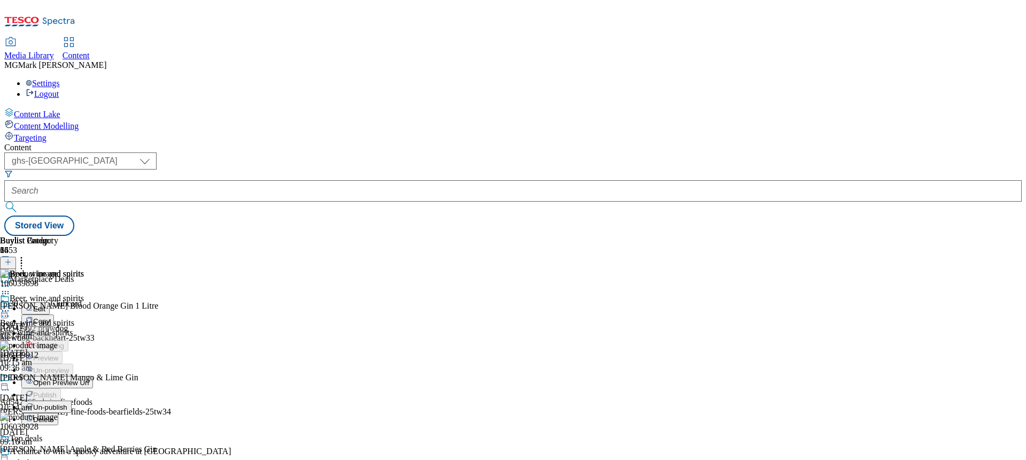
click at [89, 378] on span "Open Preview Url" at bounding box center [61, 382] width 56 height 8
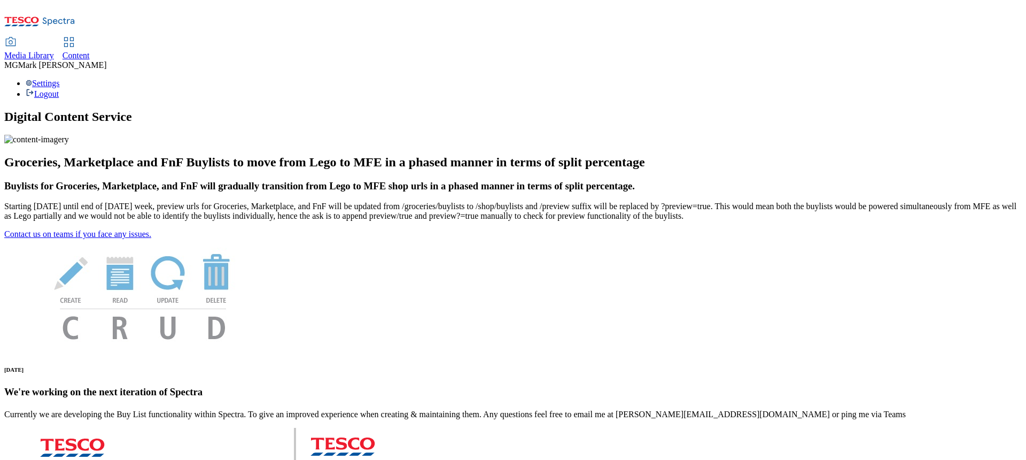
click at [54, 51] on div "Media Library" at bounding box center [29, 56] width 50 height 10
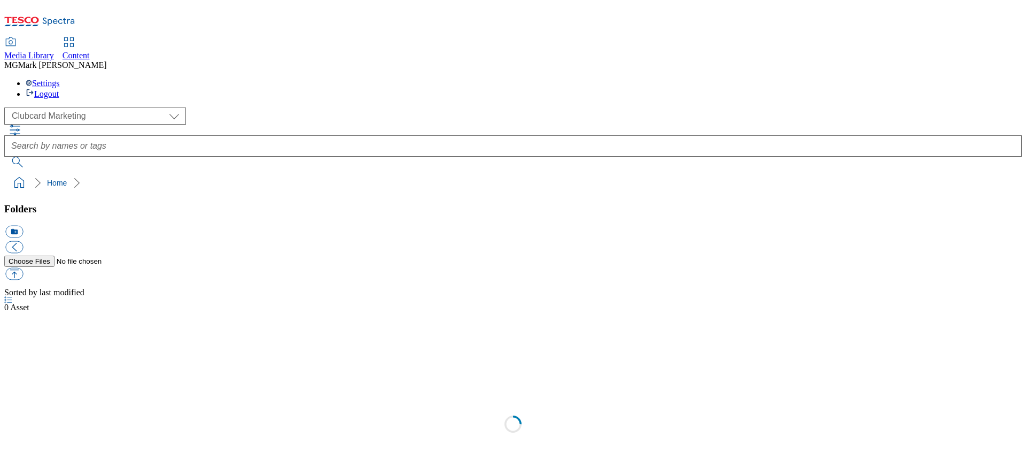
scroll to position [1, 0]
click at [97, 107] on div "( optional ) Clubcard Marketing Dotcom UK FnF Stores GHS Marketing UK GHS Produ…" at bounding box center [513, 115] width 1018 height 17
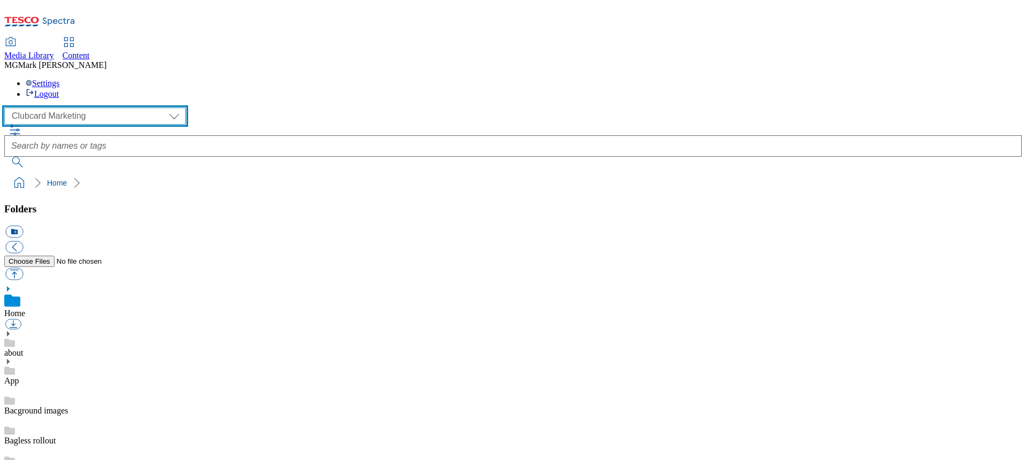
click at [95, 107] on select "Clubcard Marketing Dotcom UK FnF Stores GHS Marketing [GEOGRAPHIC_DATA] GHS Pro…" at bounding box center [95, 115] width 182 height 17
select select "flare-ghs-mktg"
click at [7, 107] on select "Clubcard Marketing Dotcom UK FnF Stores GHS Marketing [GEOGRAPHIC_DATA] GHS Pro…" at bounding box center [95, 115] width 182 height 17
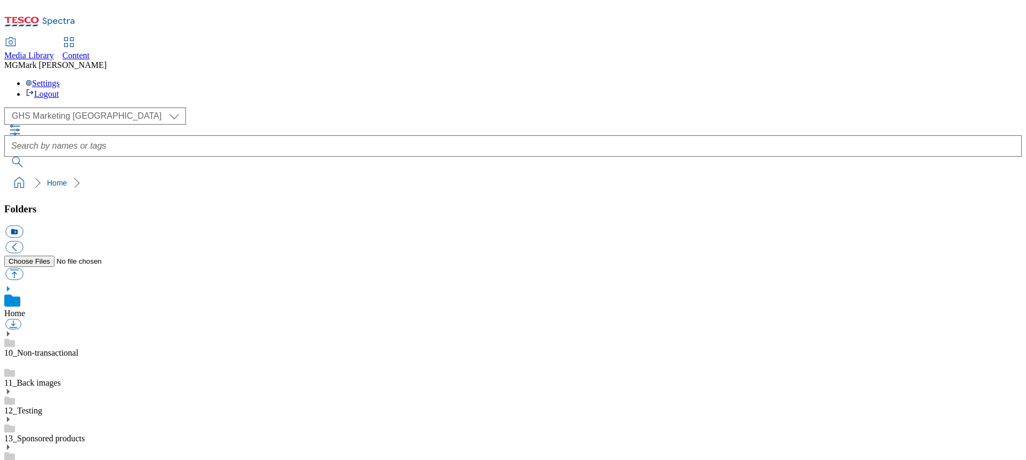
scroll to position [603, 0]
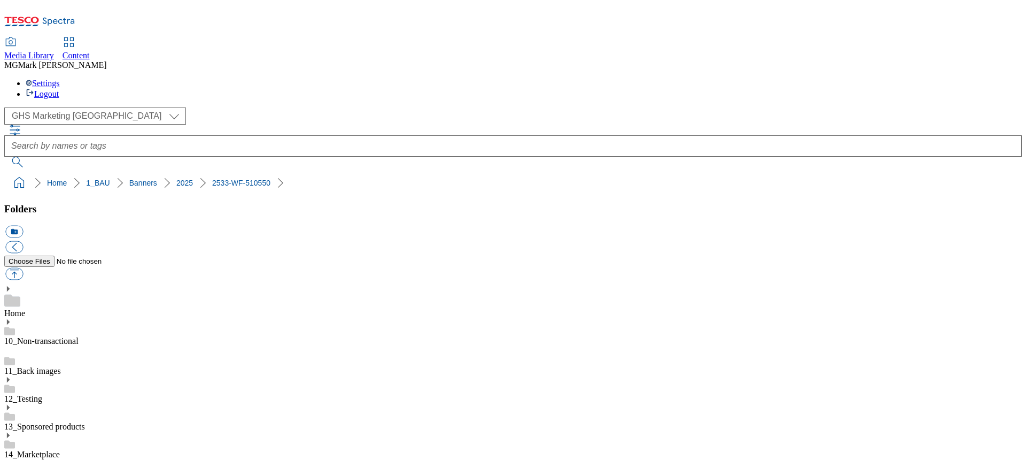
scroll to position [202, 0]
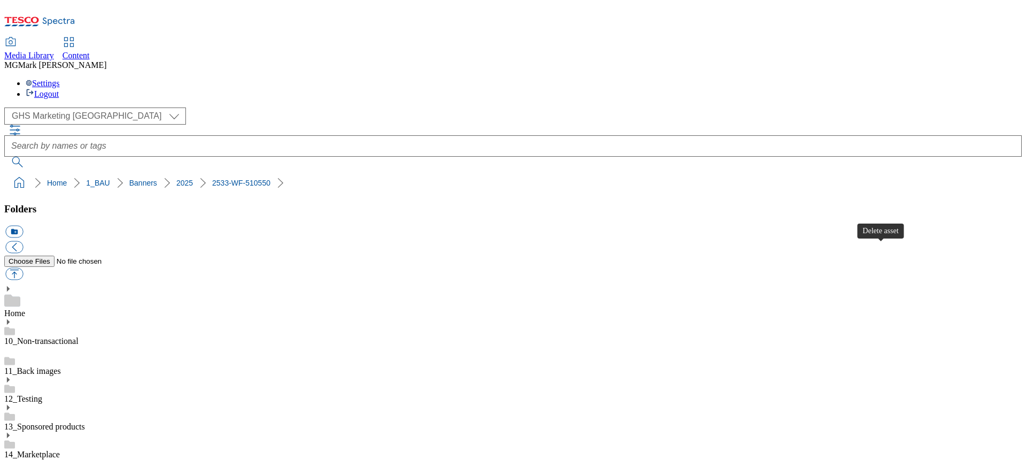
scroll to position [0, 0]
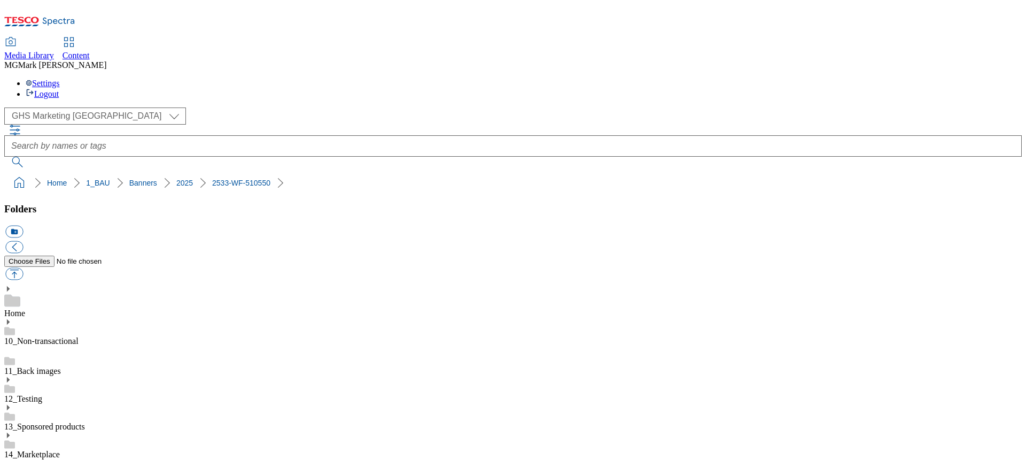
scroll to position [214, 0]
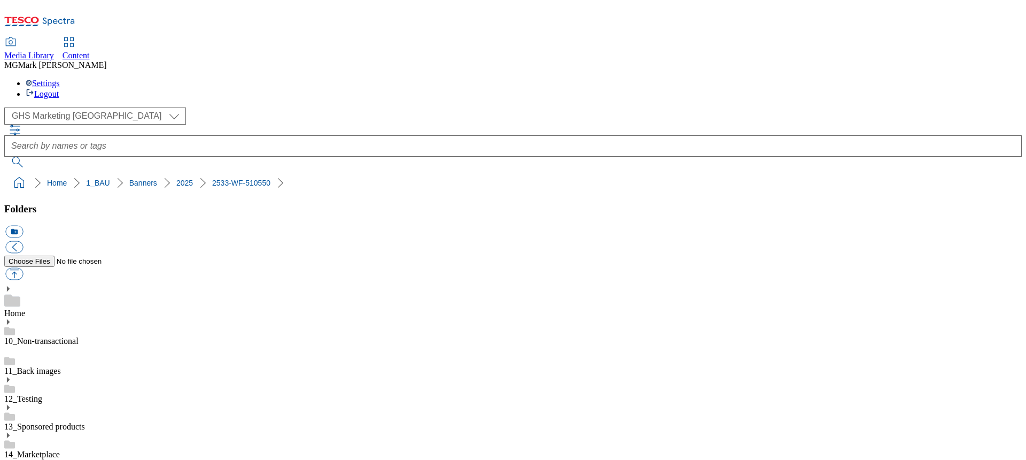
scroll to position [0, 0]
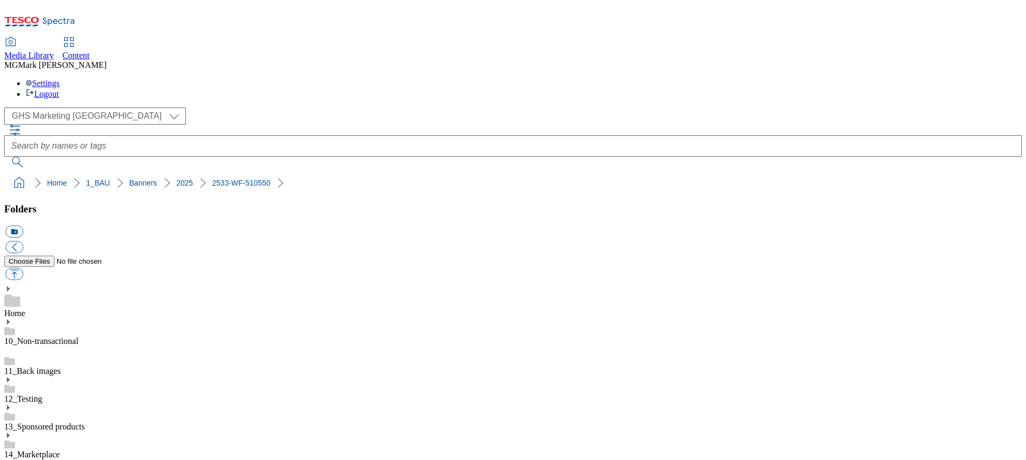
scroll to position [332, 0]
